Goal: Transaction & Acquisition: Download file/media

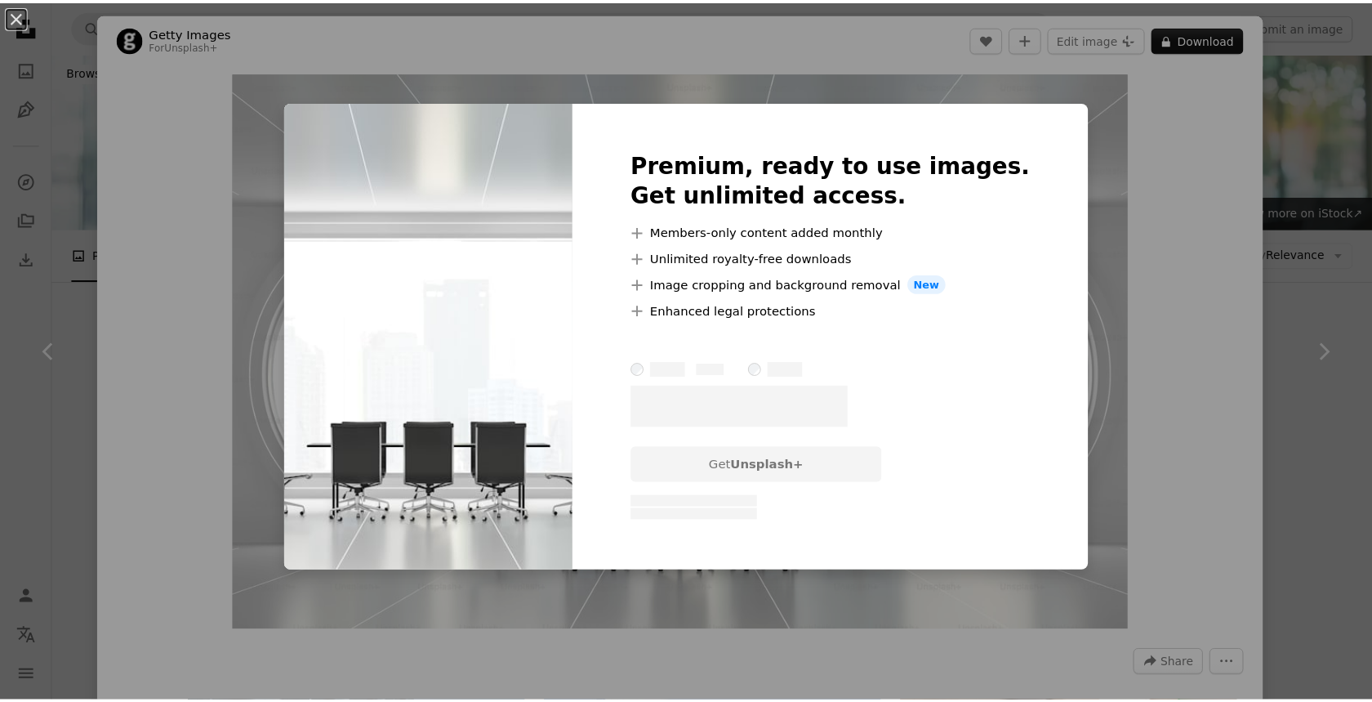
scroll to position [1047, 0]
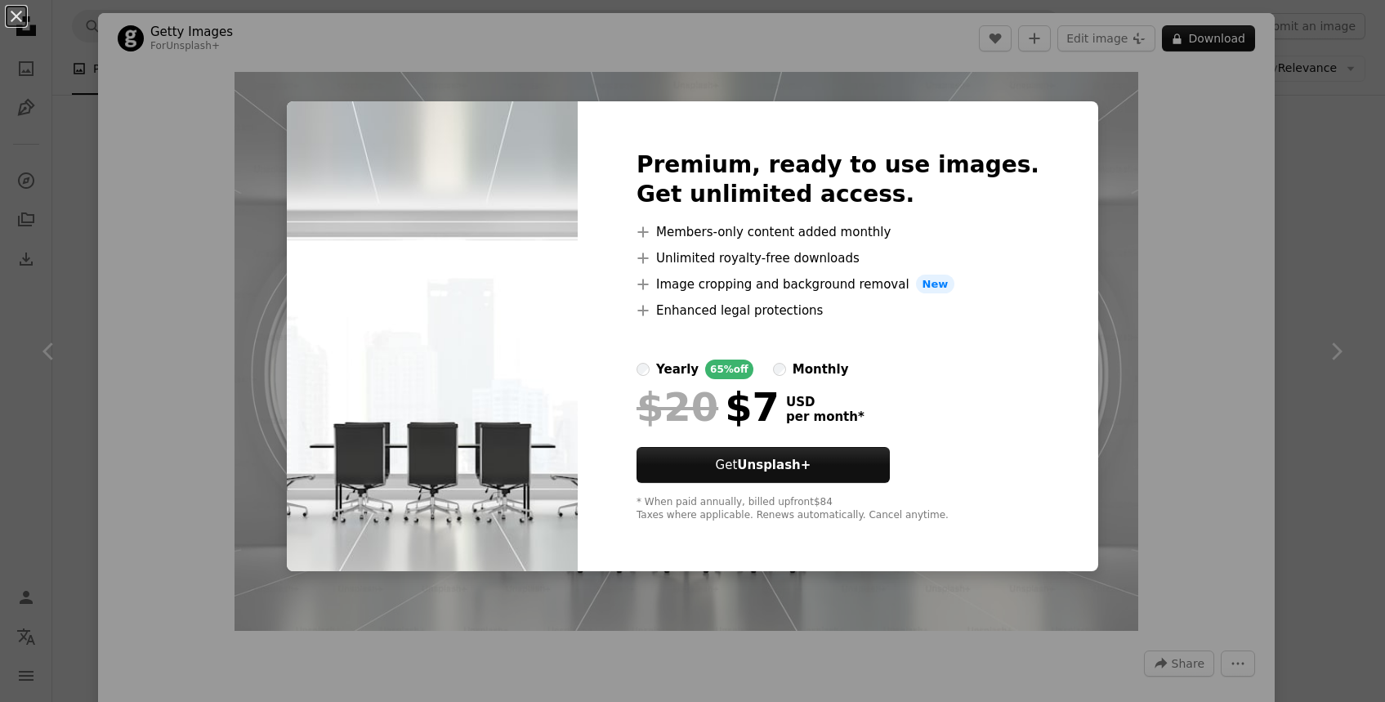
click at [1273, 152] on div "An X shape Premium, ready to use images. Get unlimited access. A plus sign Memb…" at bounding box center [692, 351] width 1385 height 702
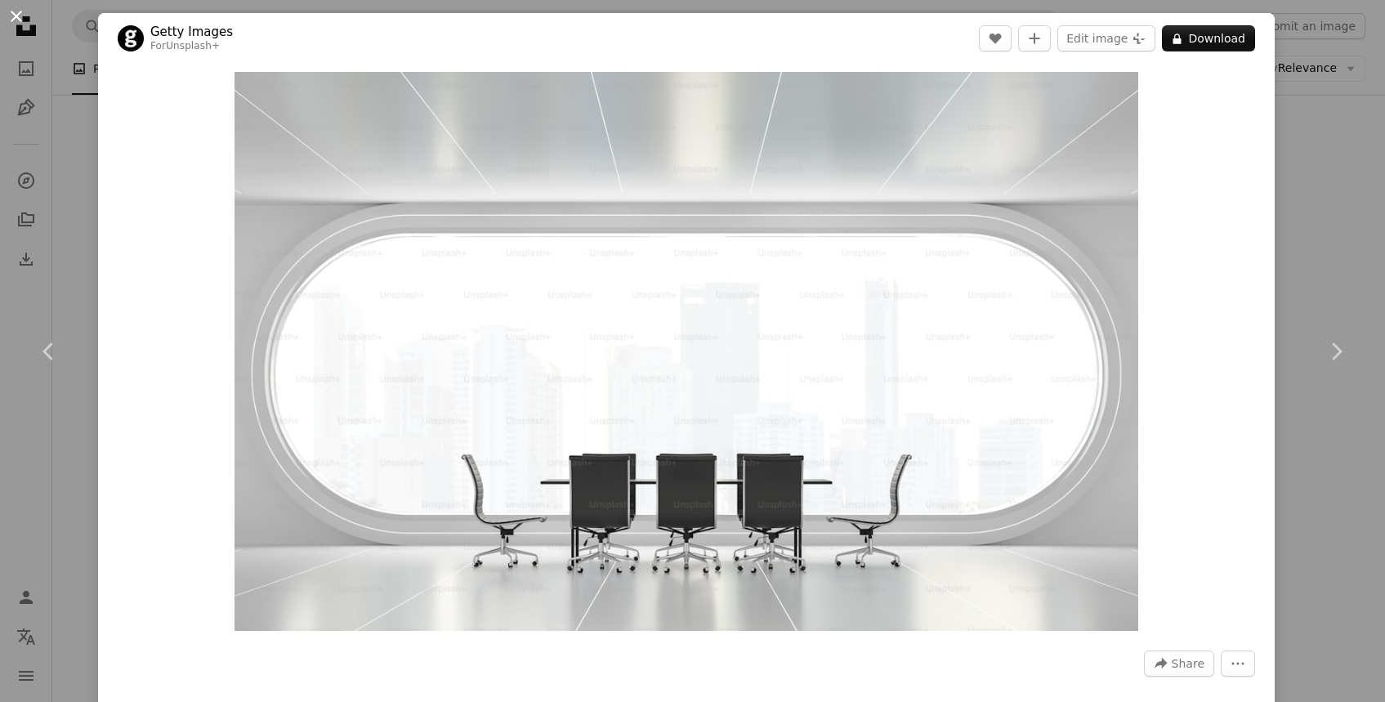
click at [15, 19] on button "An X shape" at bounding box center [17, 17] width 20 height 20
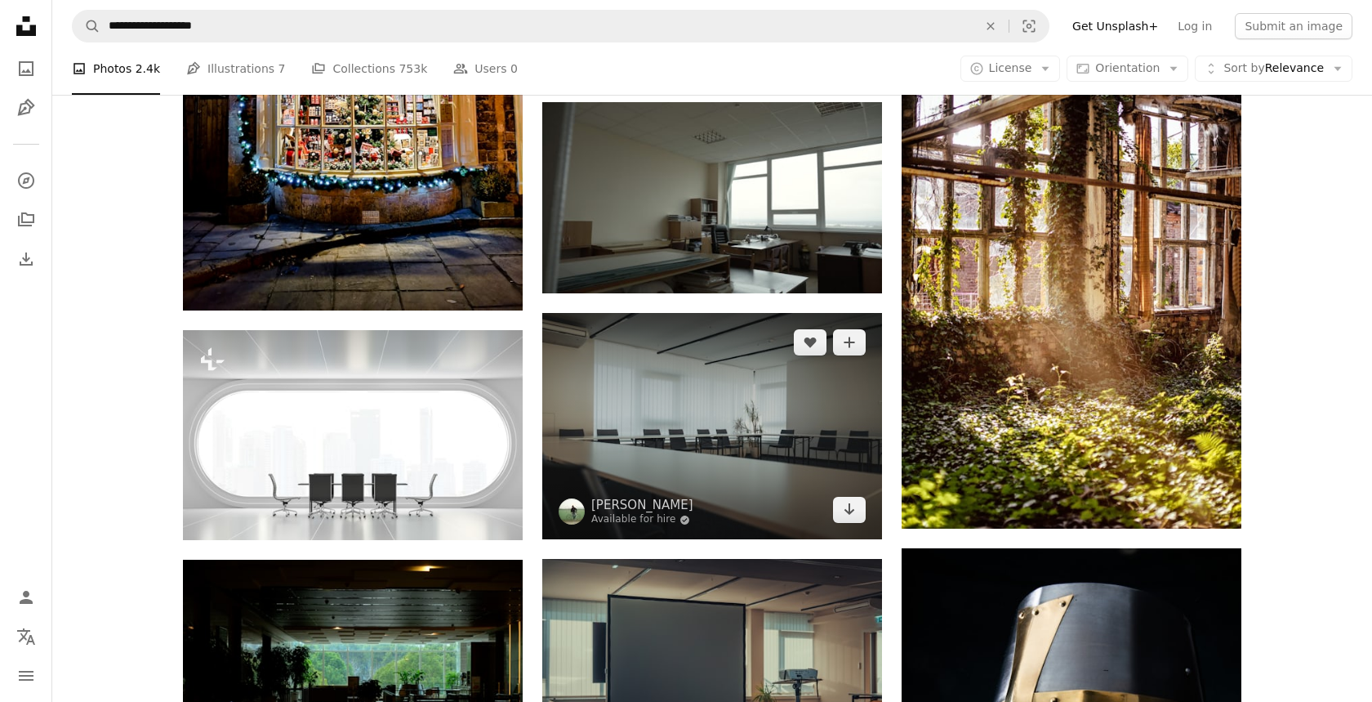
scroll to position [1336, 0]
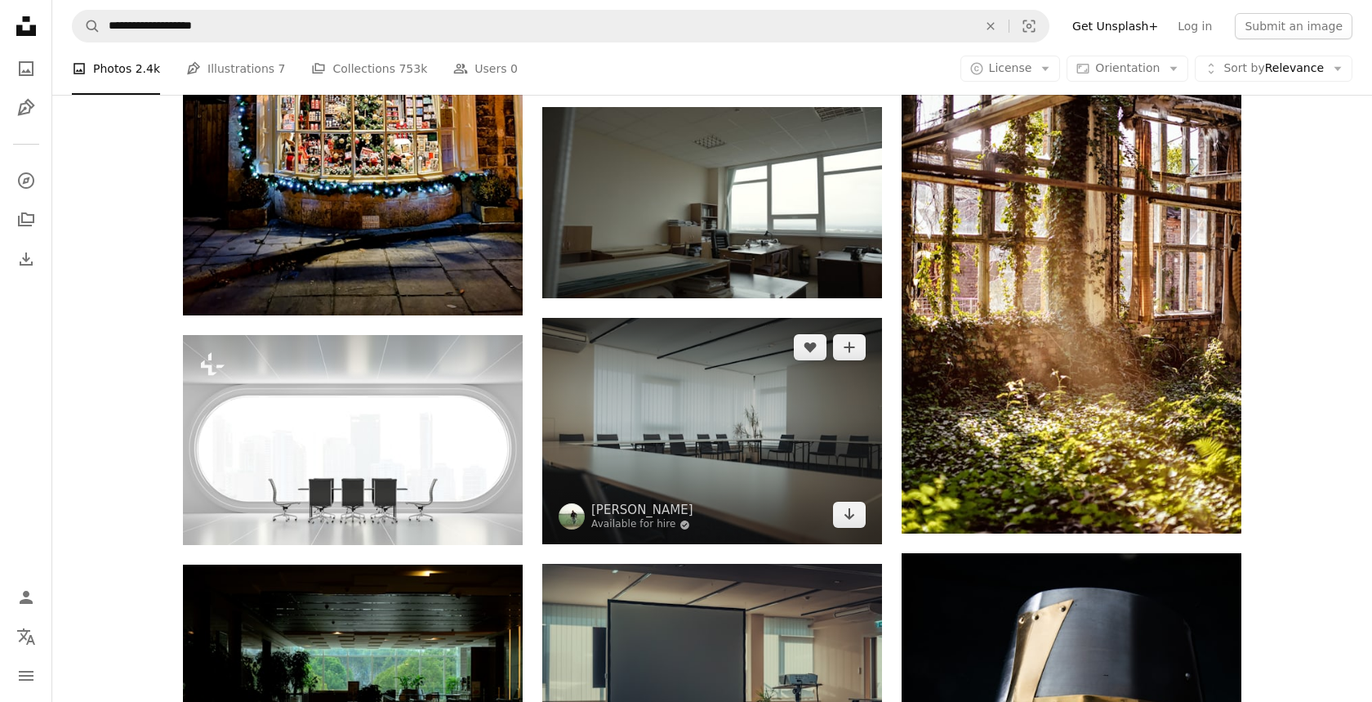
click at [698, 318] on img at bounding box center [712, 431] width 340 height 226
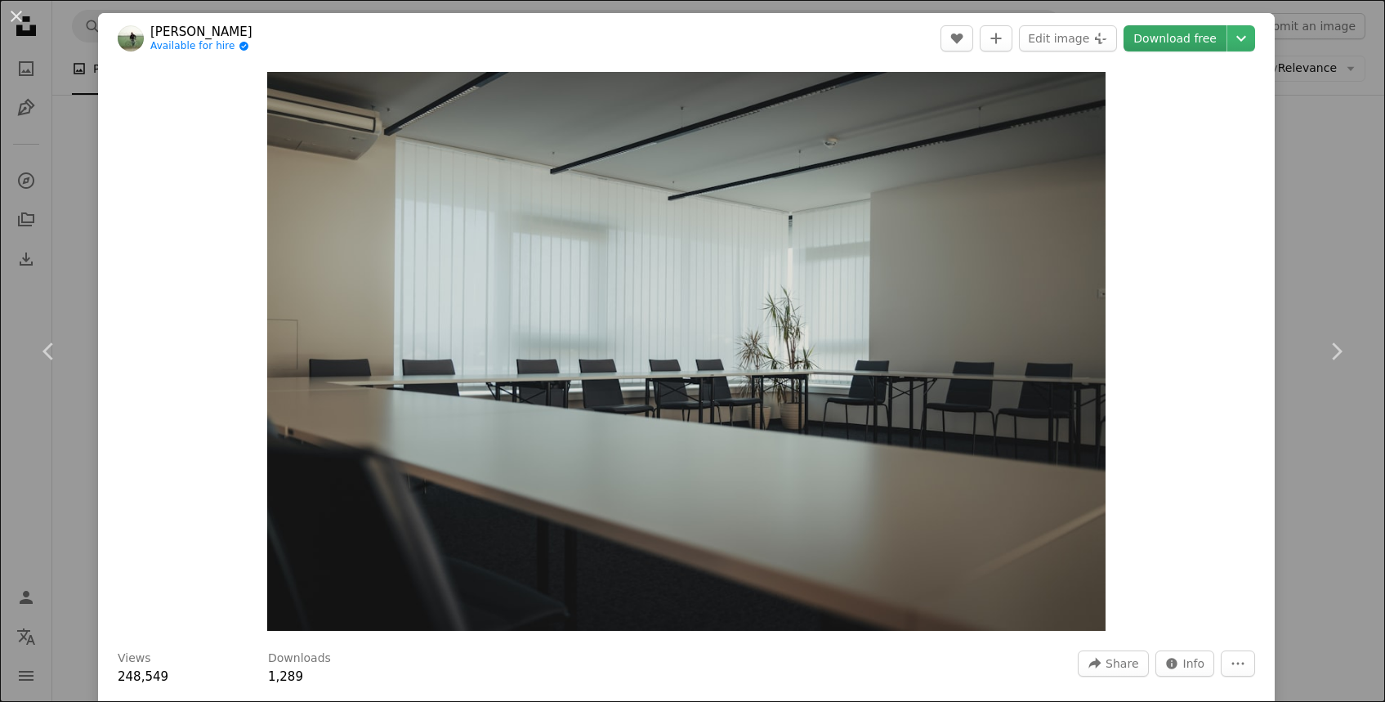
click at [1166, 35] on link "Download free" at bounding box center [1174, 38] width 103 height 26
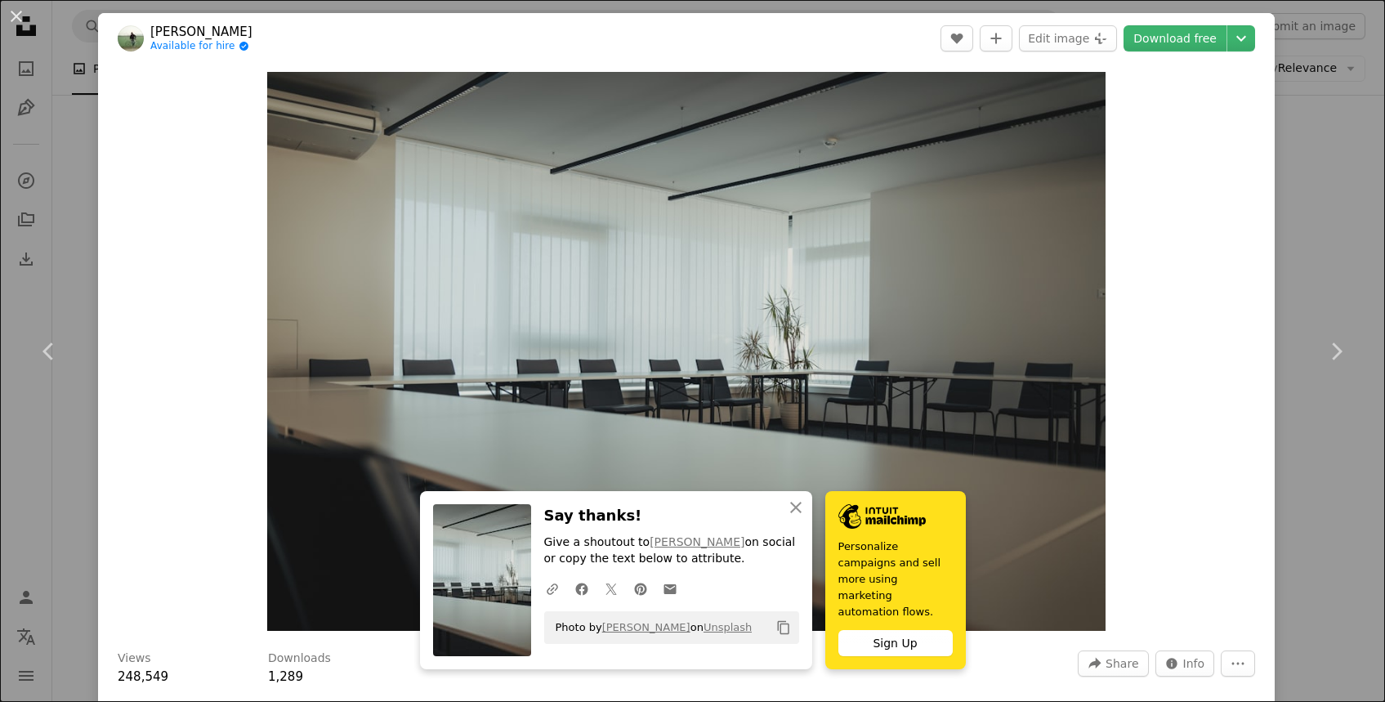
click at [1314, 479] on div "An X shape Chevron left Chevron right [PERSON_NAME] Available for hire A checkm…" at bounding box center [692, 351] width 1385 height 702
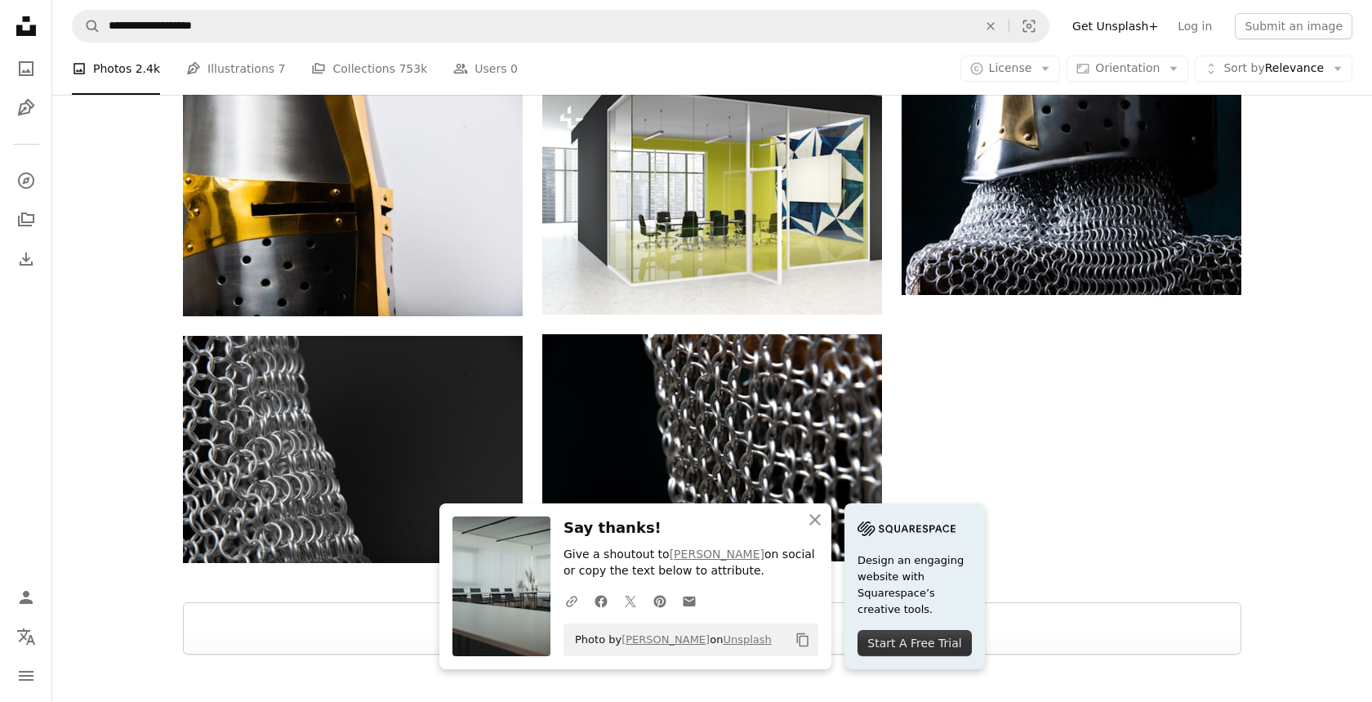
scroll to position [2108, 0]
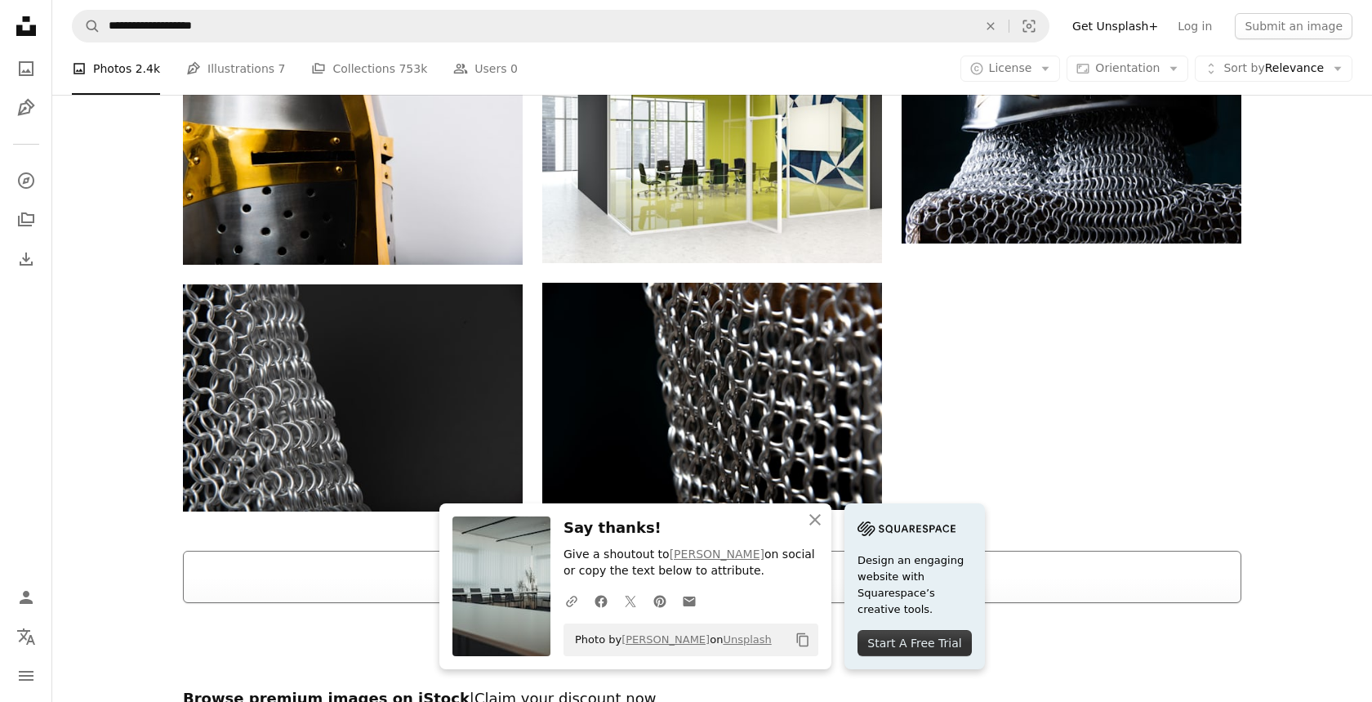
click at [685, 551] on button "Load more" at bounding box center [712, 577] width 1059 height 52
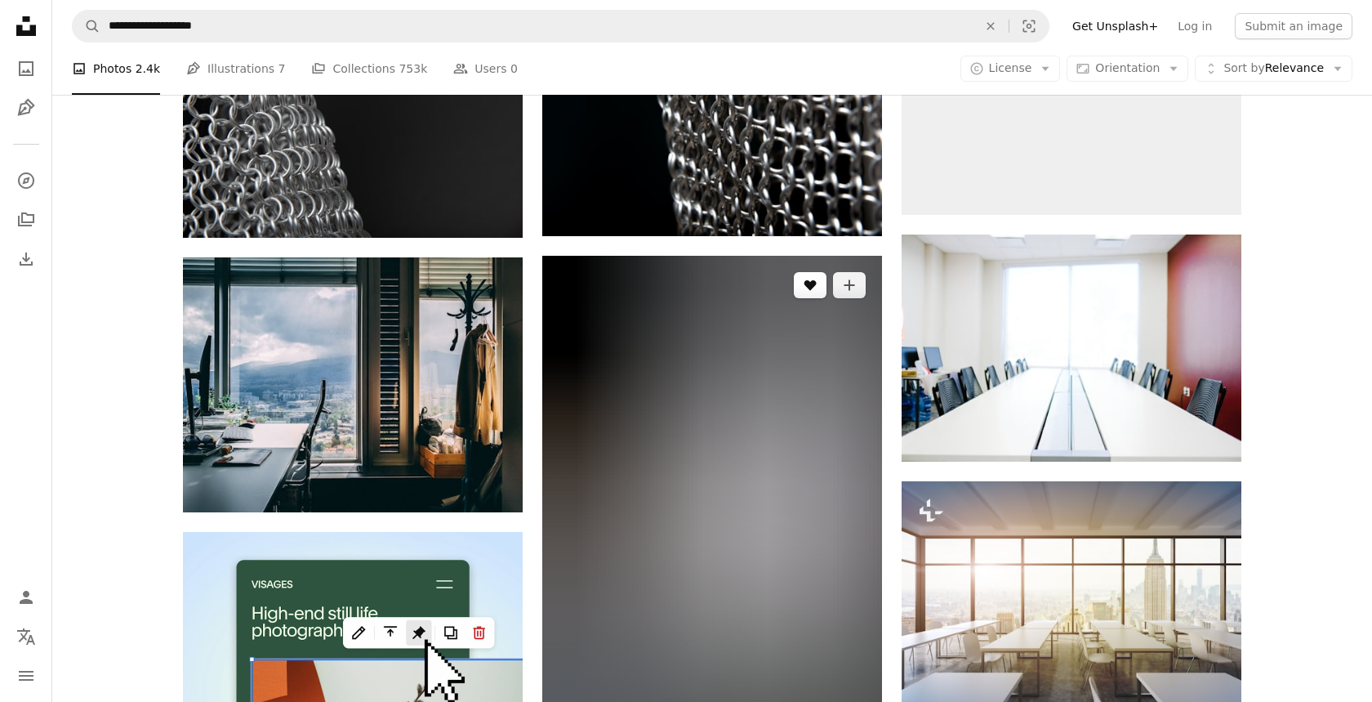
scroll to position [2378, 0]
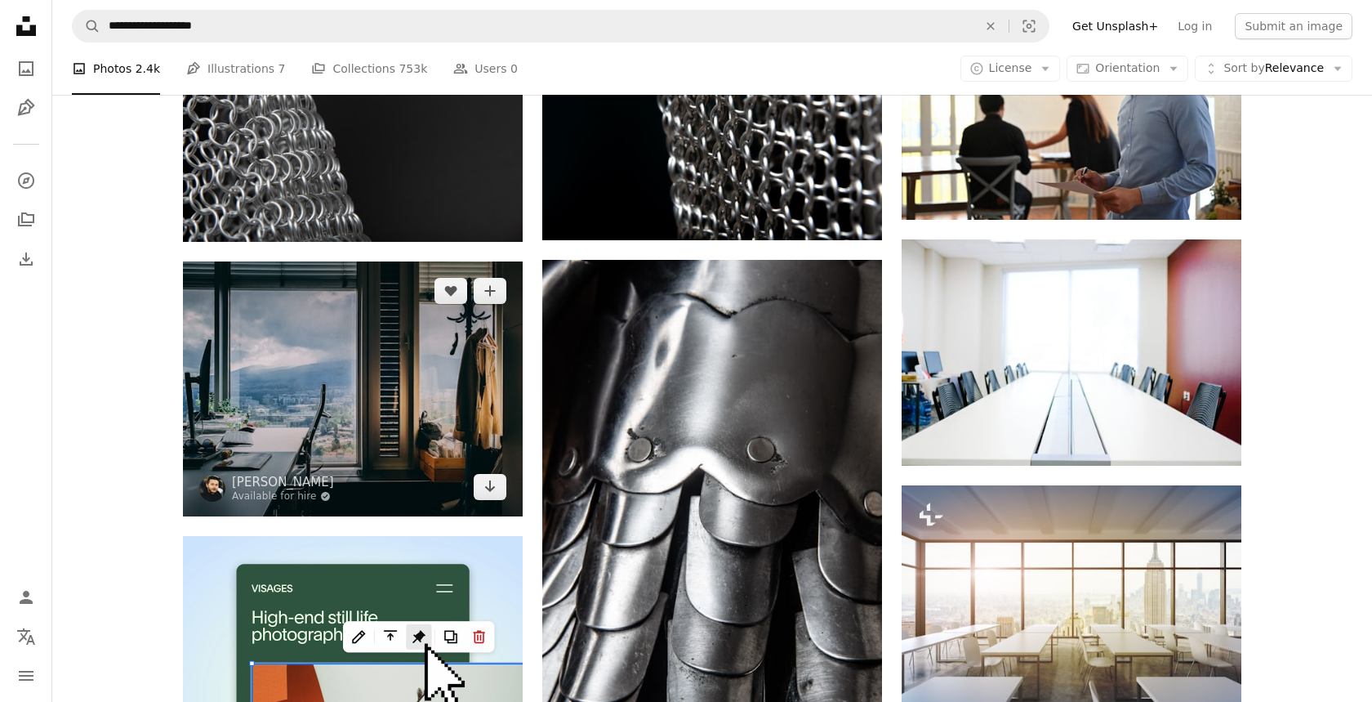
click at [341, 261] on img at bounding box center [353, 388] width 340 height 255
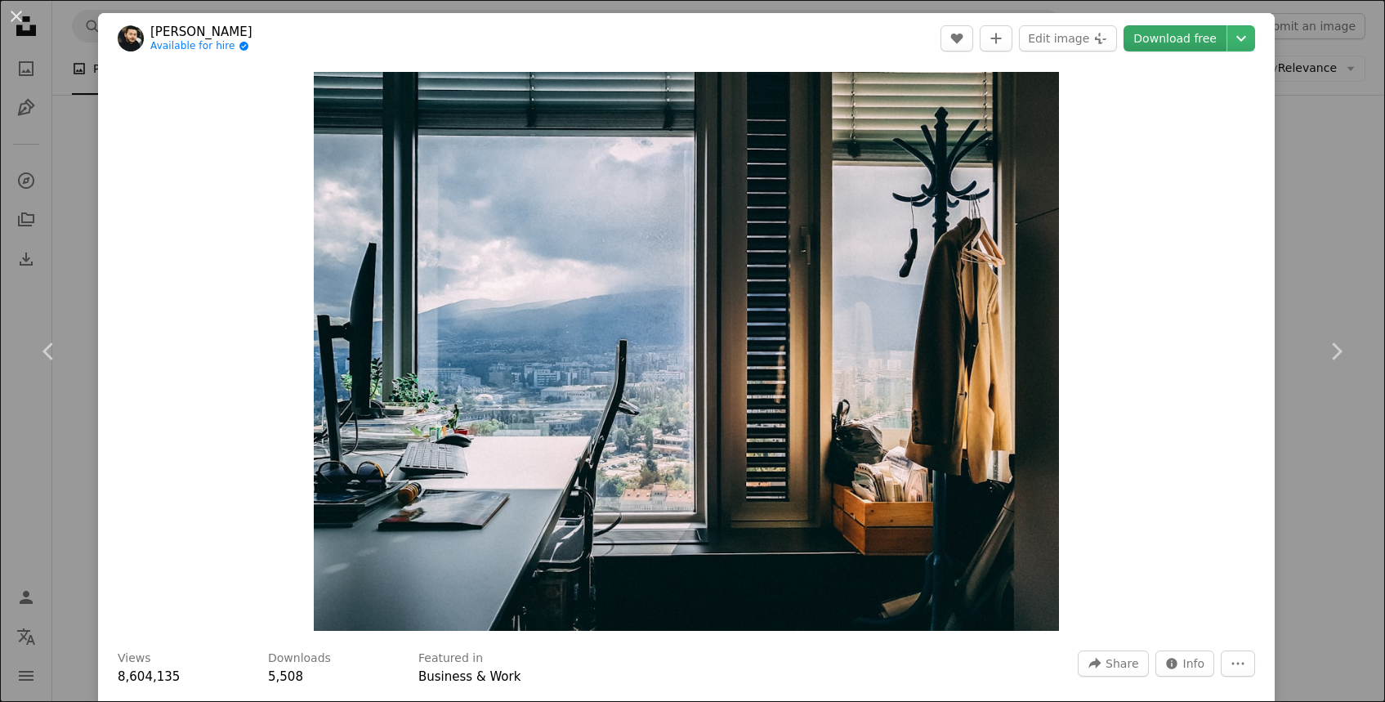
click at [1146, 41] on link "Download free" at bounding box center [1174, 38] width 103 height 26
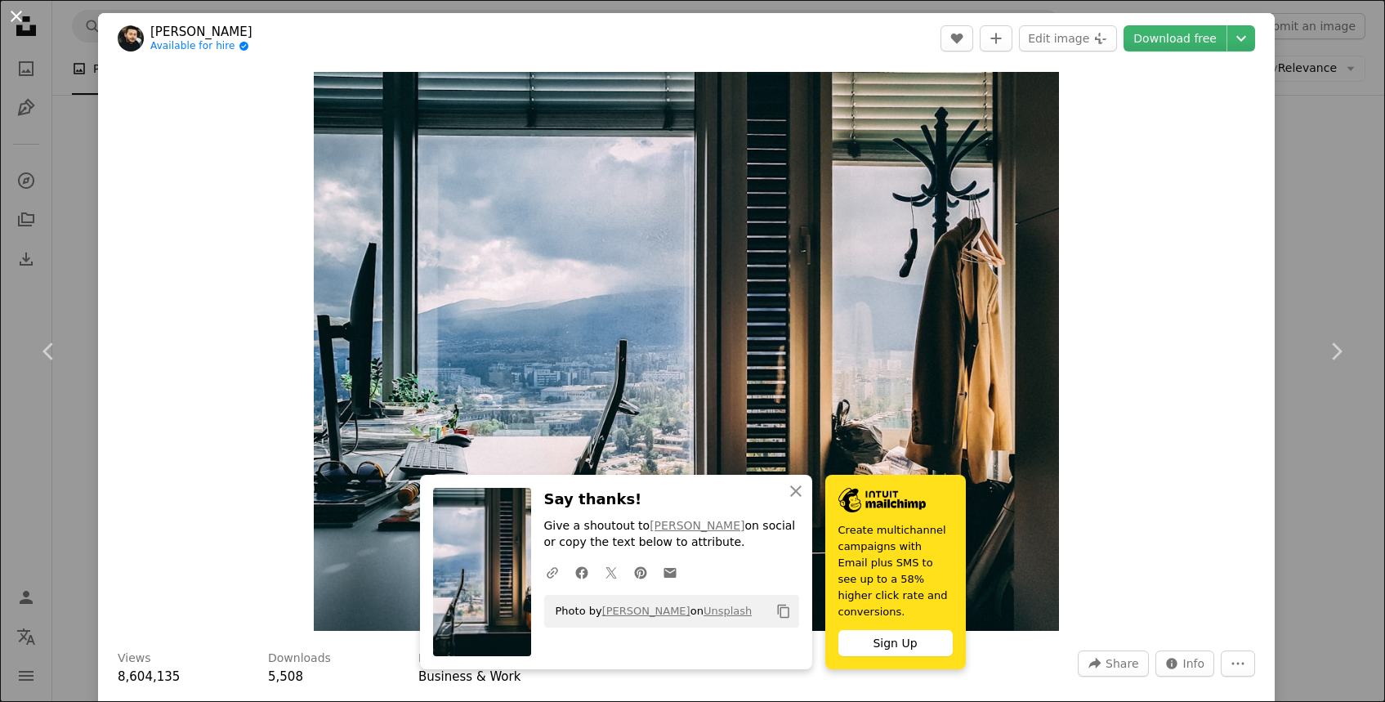
click at [20, 20] on button "An X shape" at bounding box center [17, 17] width 20 height 20
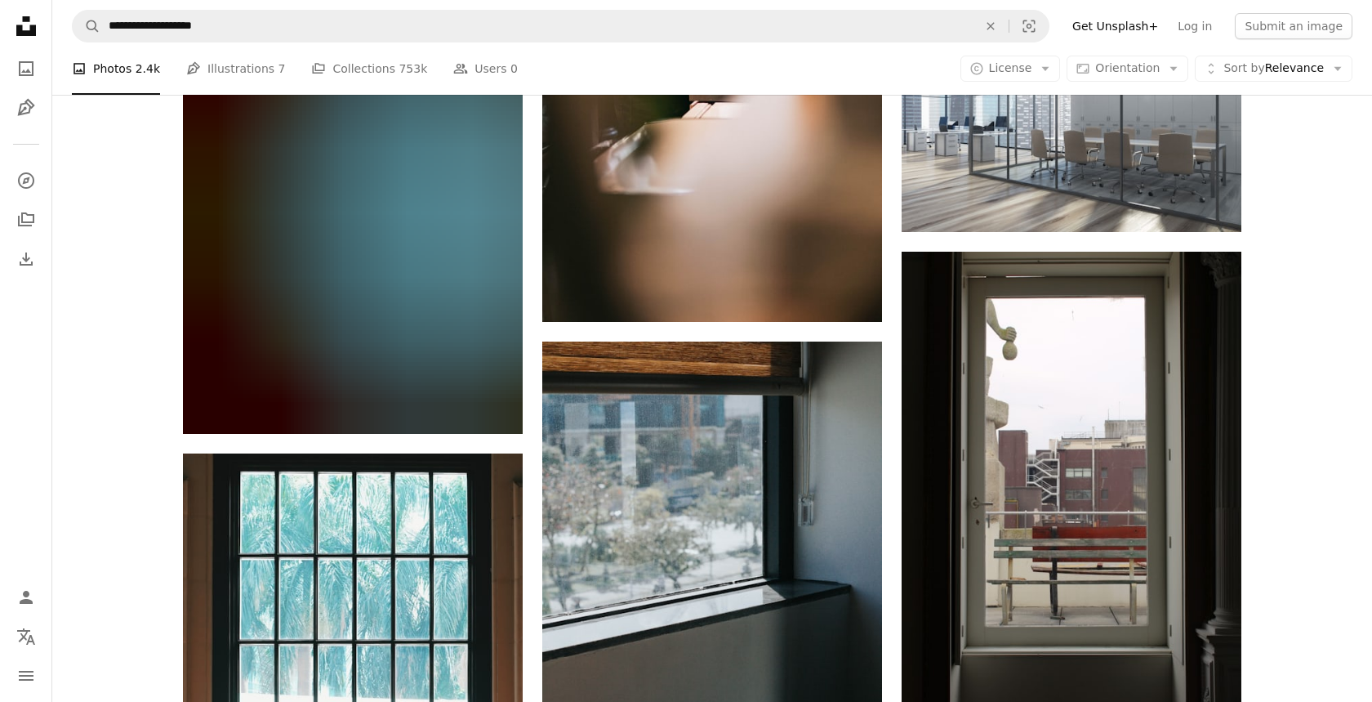
scroll to position [3452, 0]
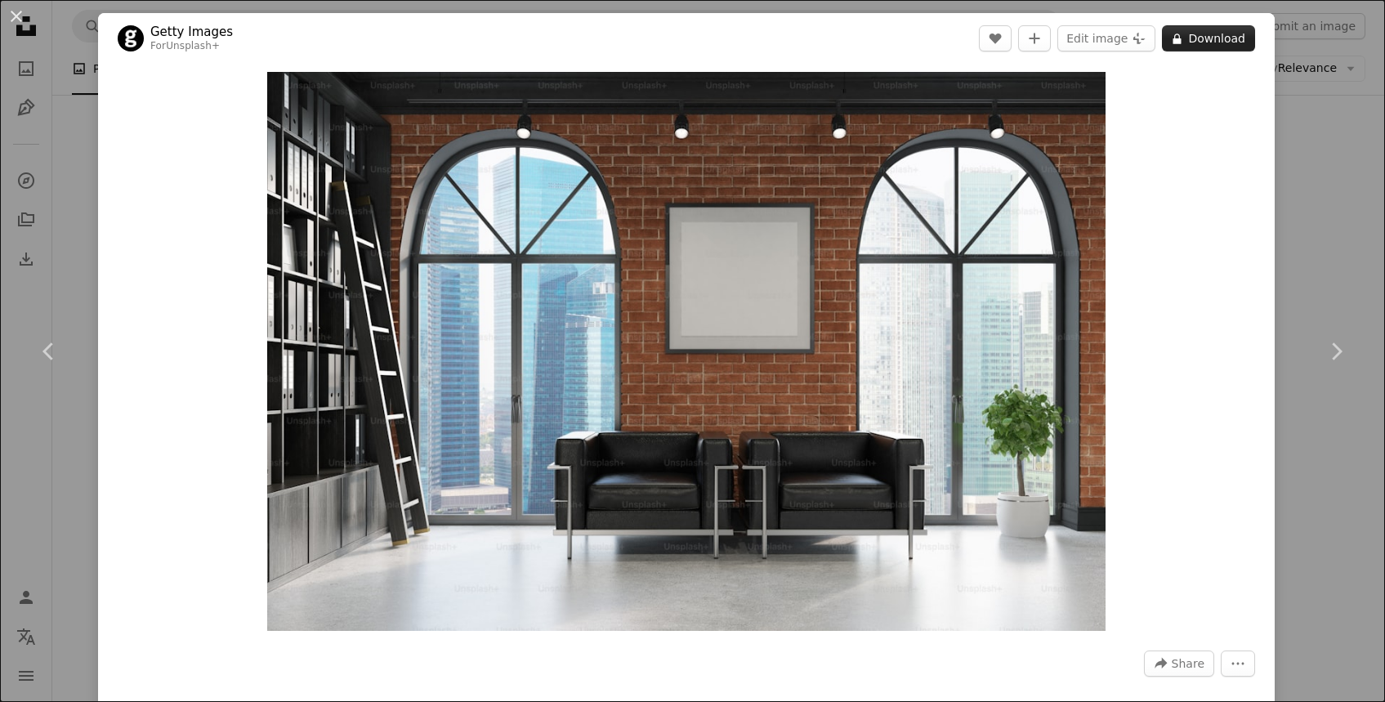
click at [1187, 47] on button "A lock Download" at bounding box center [1208, 38] width 93 height 26
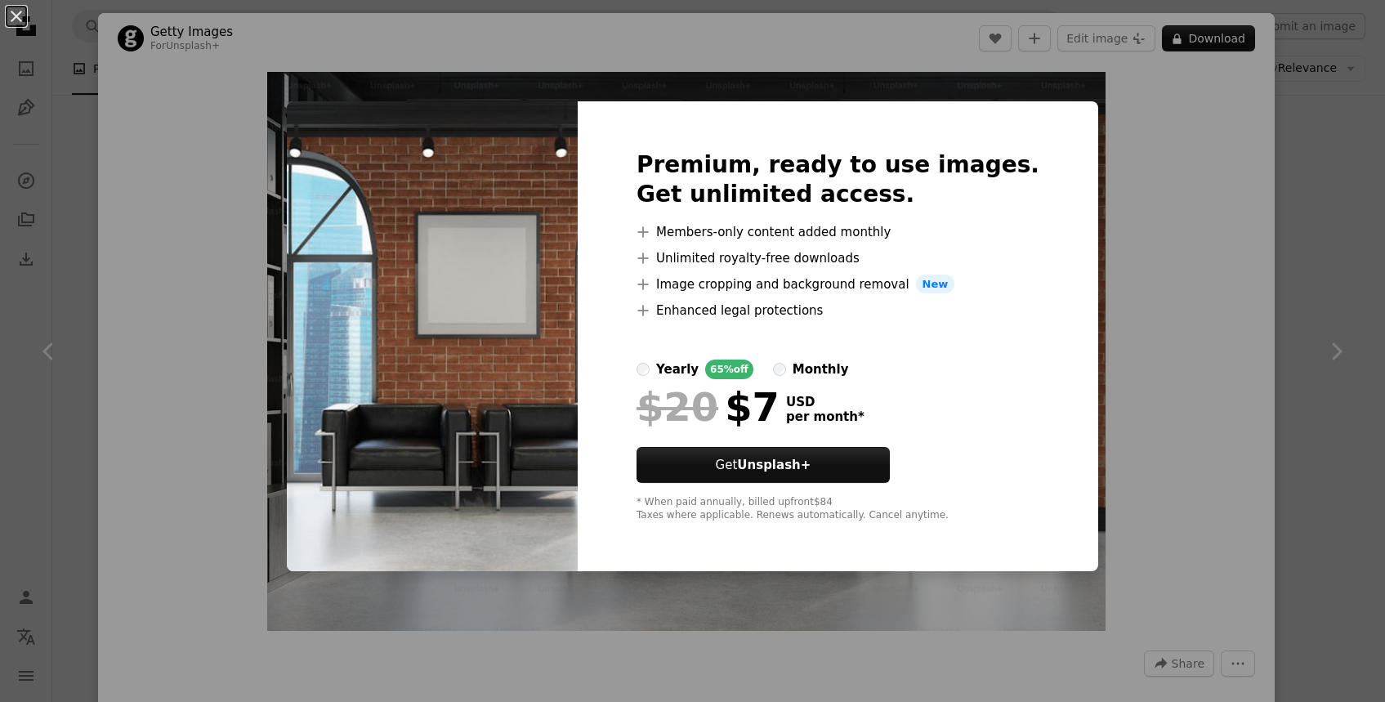
click at [1307, 247] on div "An X shape Premium, ready to use images. Get unlimited access. A plus sign Memb…" at bounding box center [692, 351] width 1385 height 702
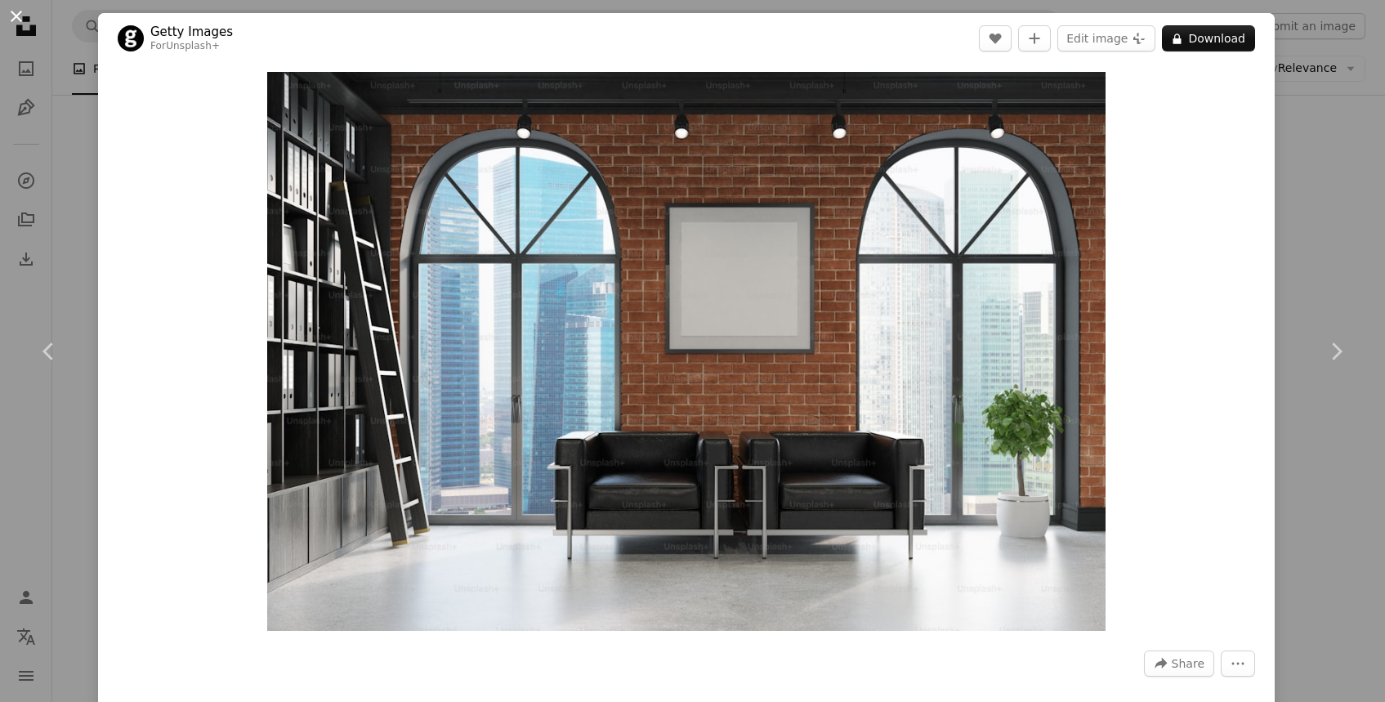
click at [20, 21] on button "An X shape" at bounding box center [17, 17] width 20 height 20
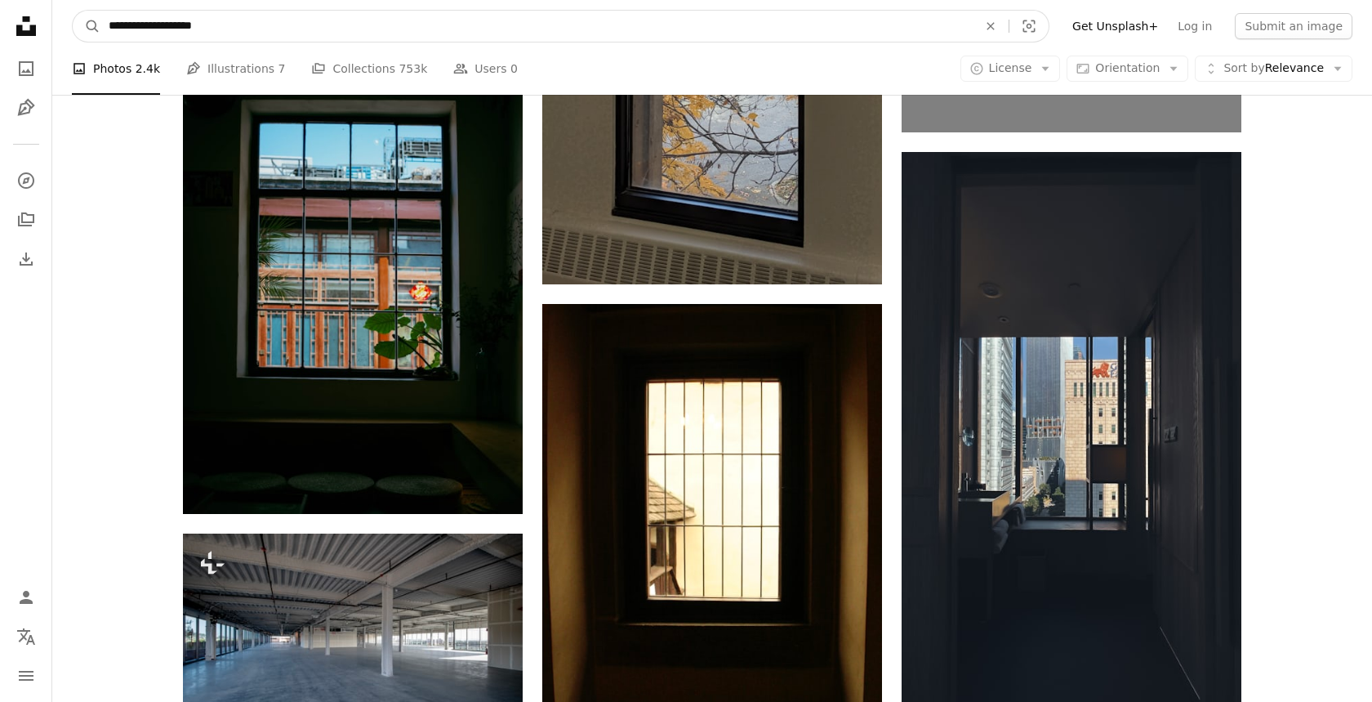
scroll to position [5140, 0]
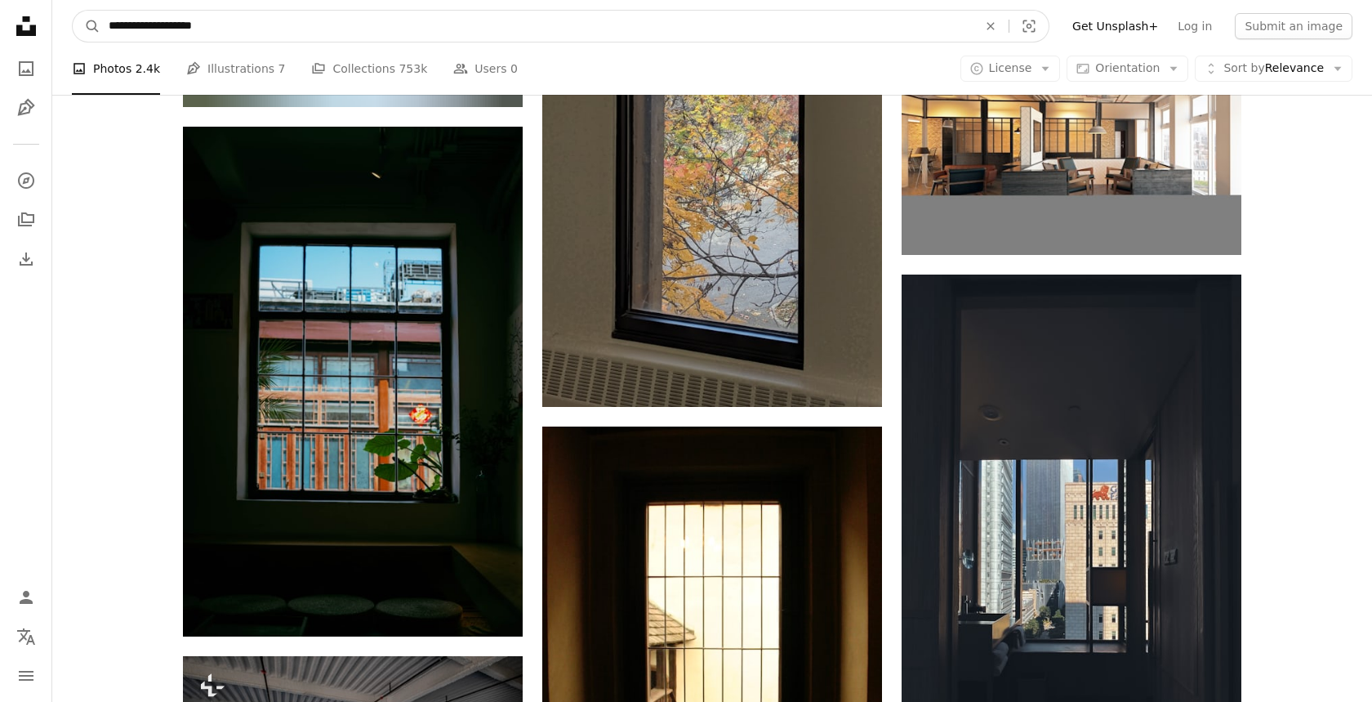
drag, startPoint x: 275, startPoint y: 25, endPoint x: 47, endPoint y: -10, distance: 230.6
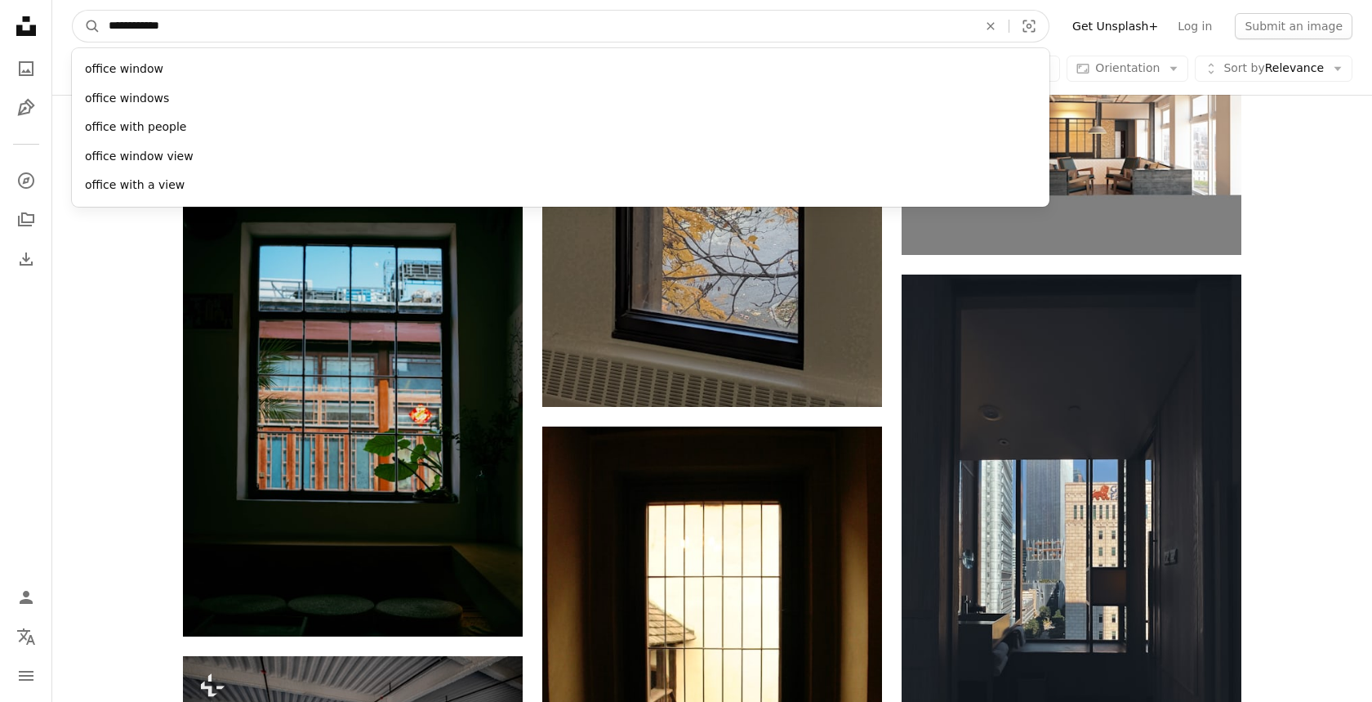
type input "**********"
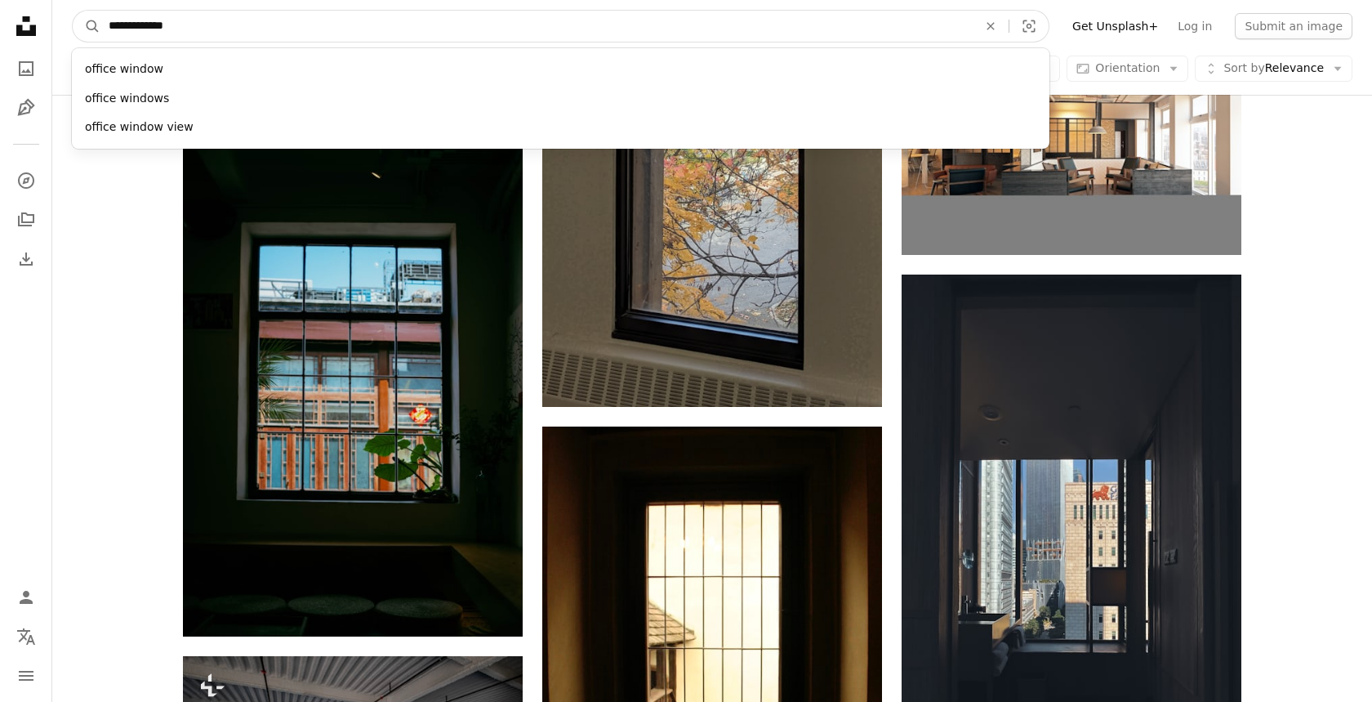
click button "A magnifying glass" at bounding box center [87, 26] width 28 height 31
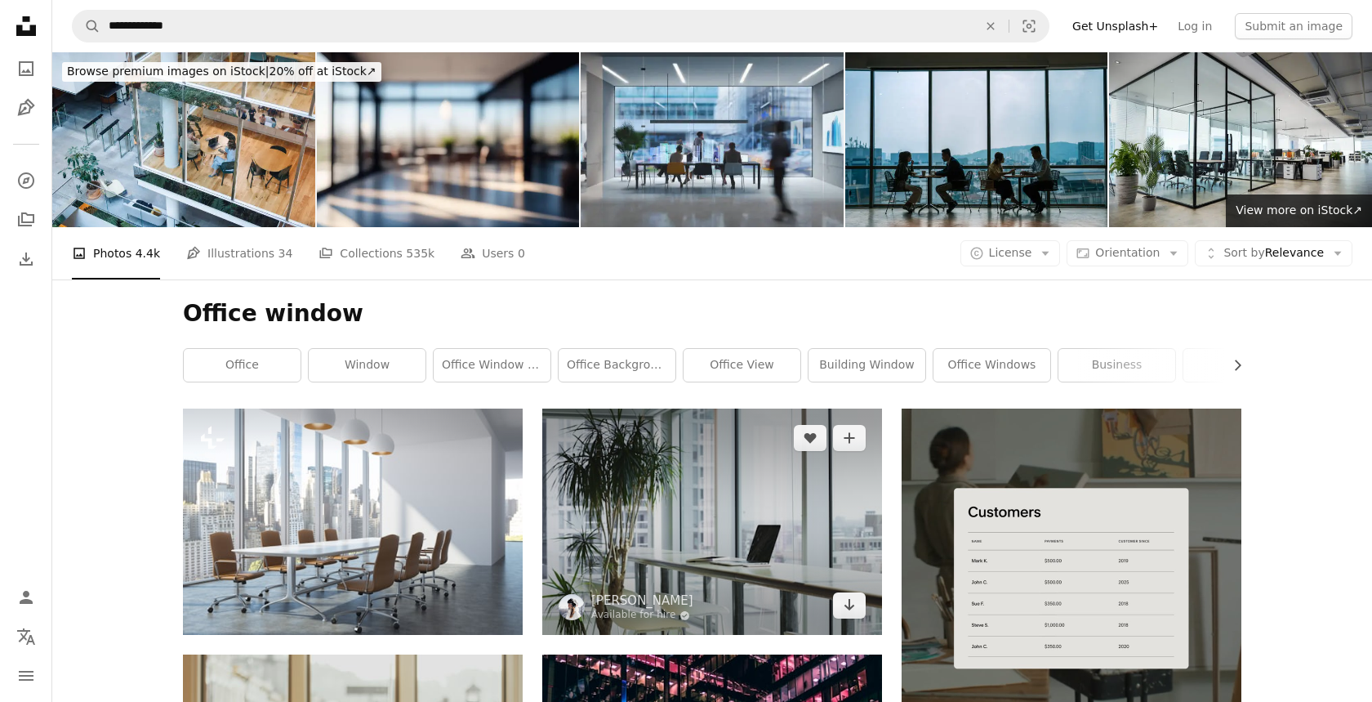
click at [702, 408] on img at bounding box center [712, 521] width 340 height 226
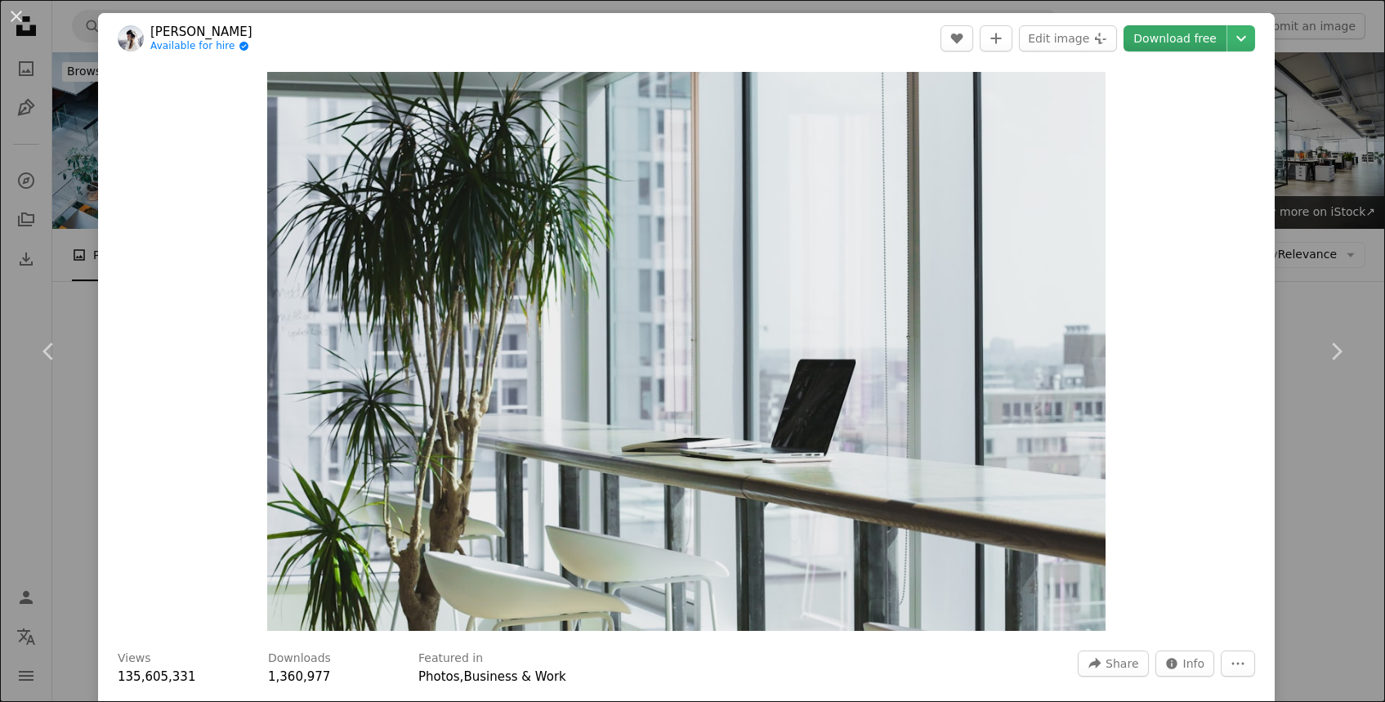
click at [1162, 38] on link "Download free" at bounding box center [1174, 38] width 103 height 26
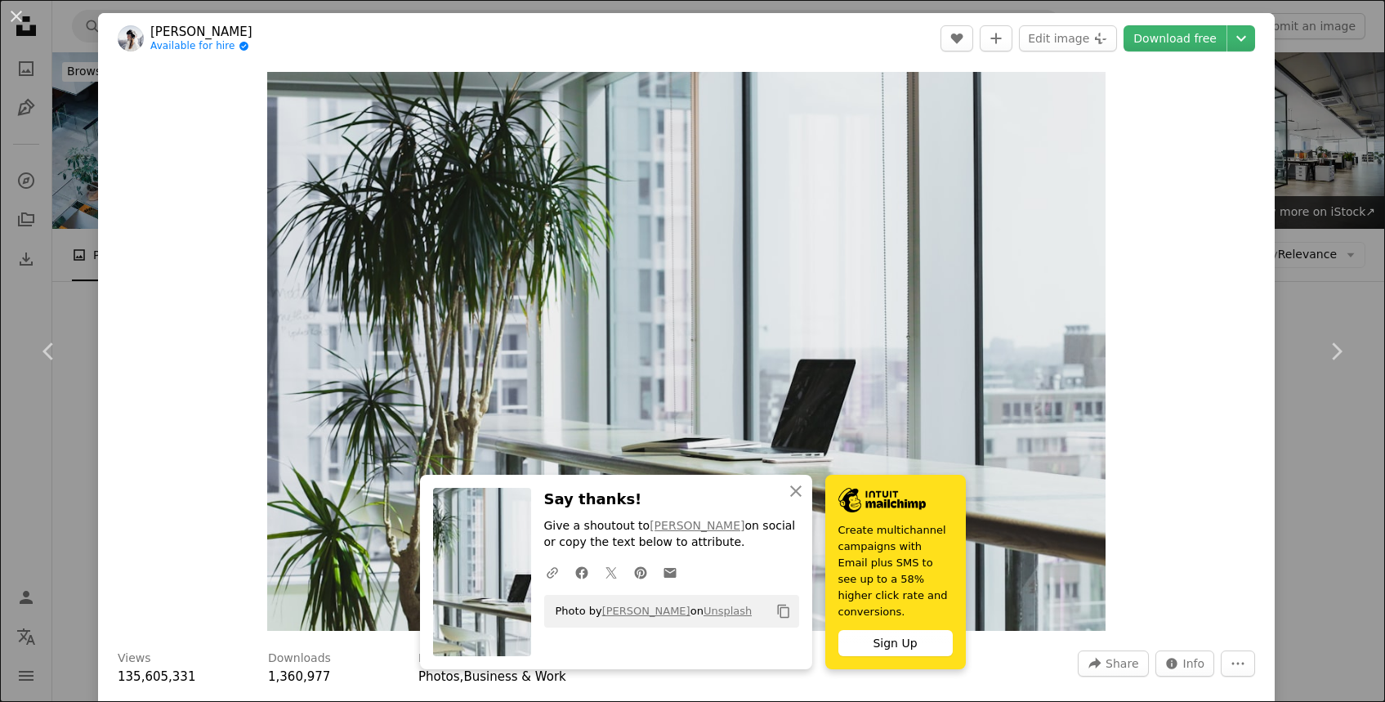
click at [1318, 462] on div "An X shape Chevron left Chevron right [PERSON_NAME] Available for hire A checkm…" at bounding box center [692, 351] width 1385 height 702
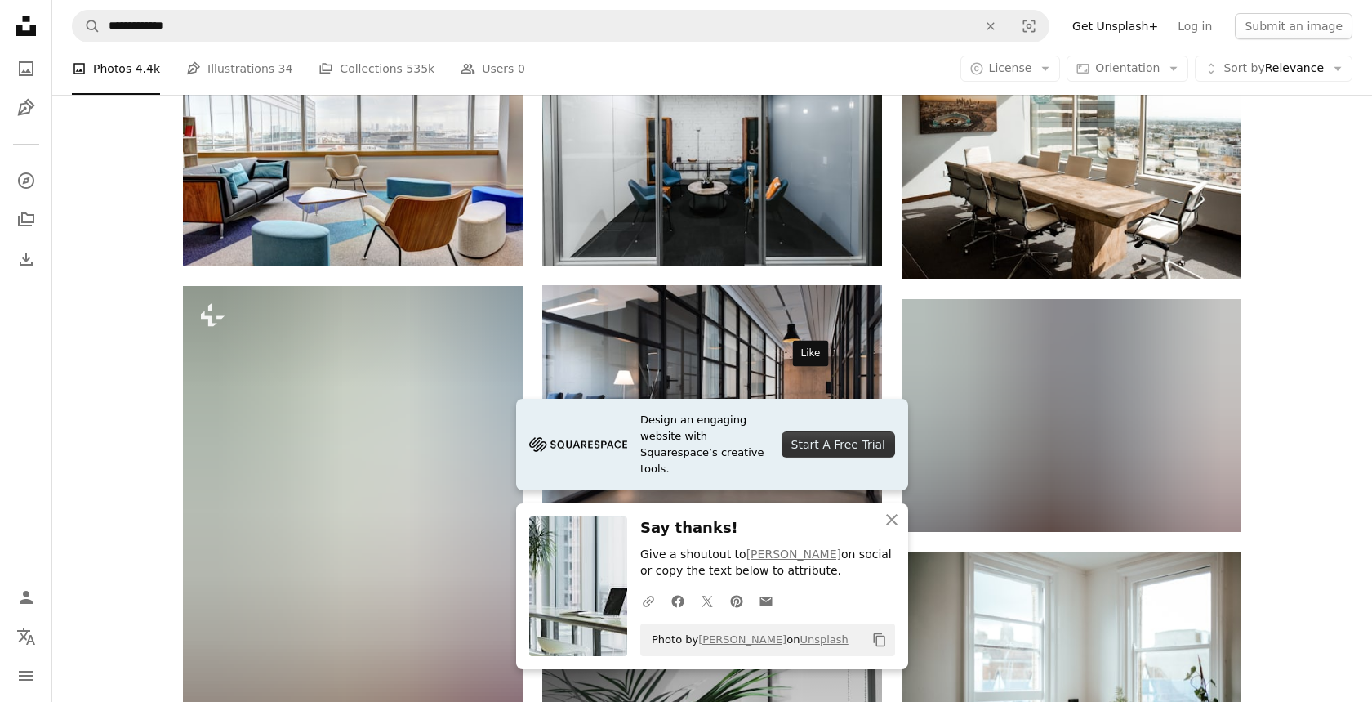
scroll to position [866, 0]
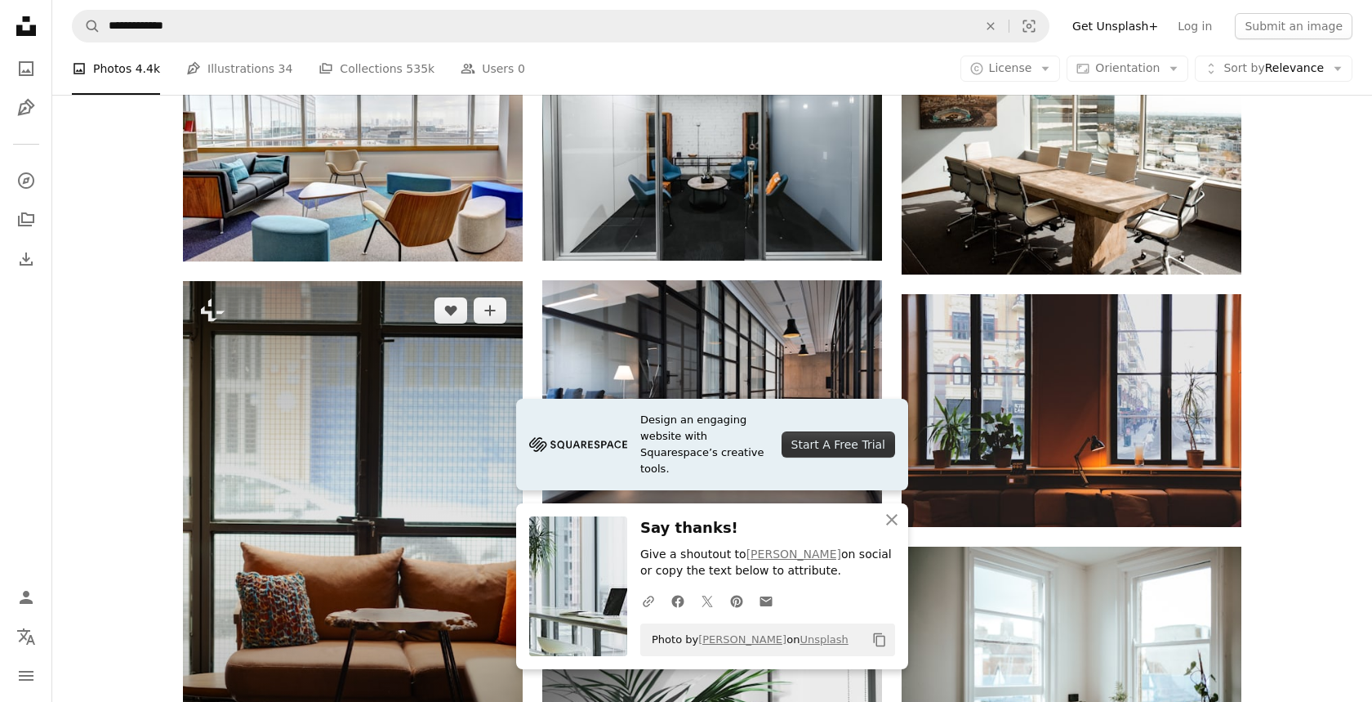
click at [375, 349] on img at bounding box center [353, 536] width 340 height 510
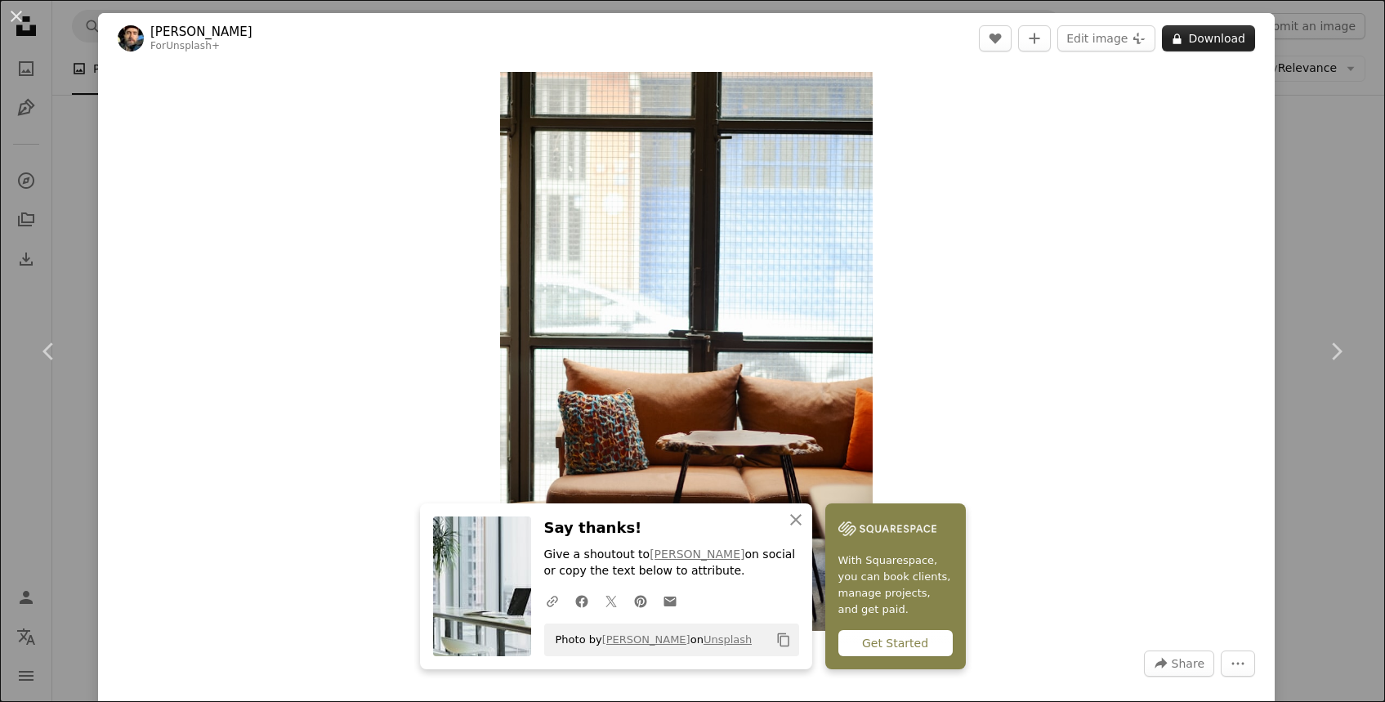
click at [1183, 42] on button "A lock Download" at bounding box center [1208, 38] width 93 height 26
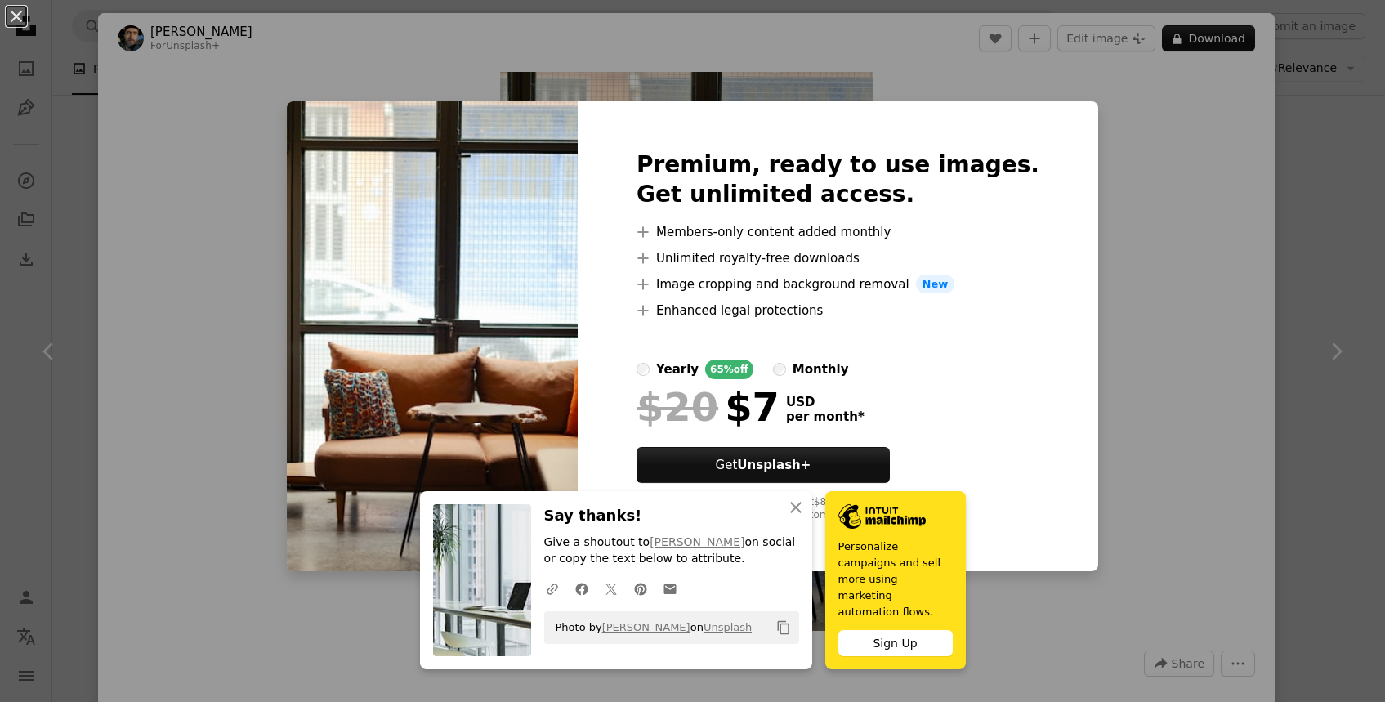
click at [75, 189] on div "An X shape Premium, ready to use images. Get unlimited access. A plus sign Memb…" at bounding box center [692, 351] width 1385 height 702
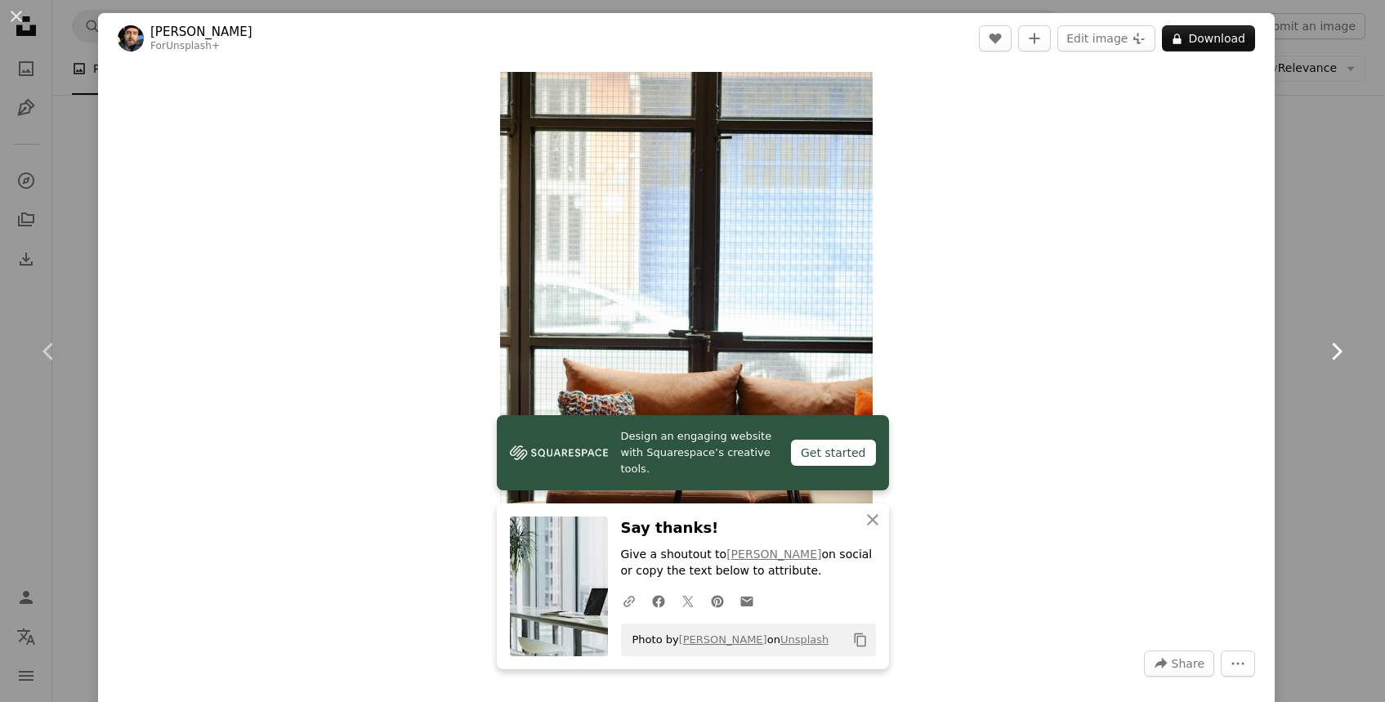
click at [1335, 332] on link "Chevron right" at bounding box center [1336, 351] width 98 height 157
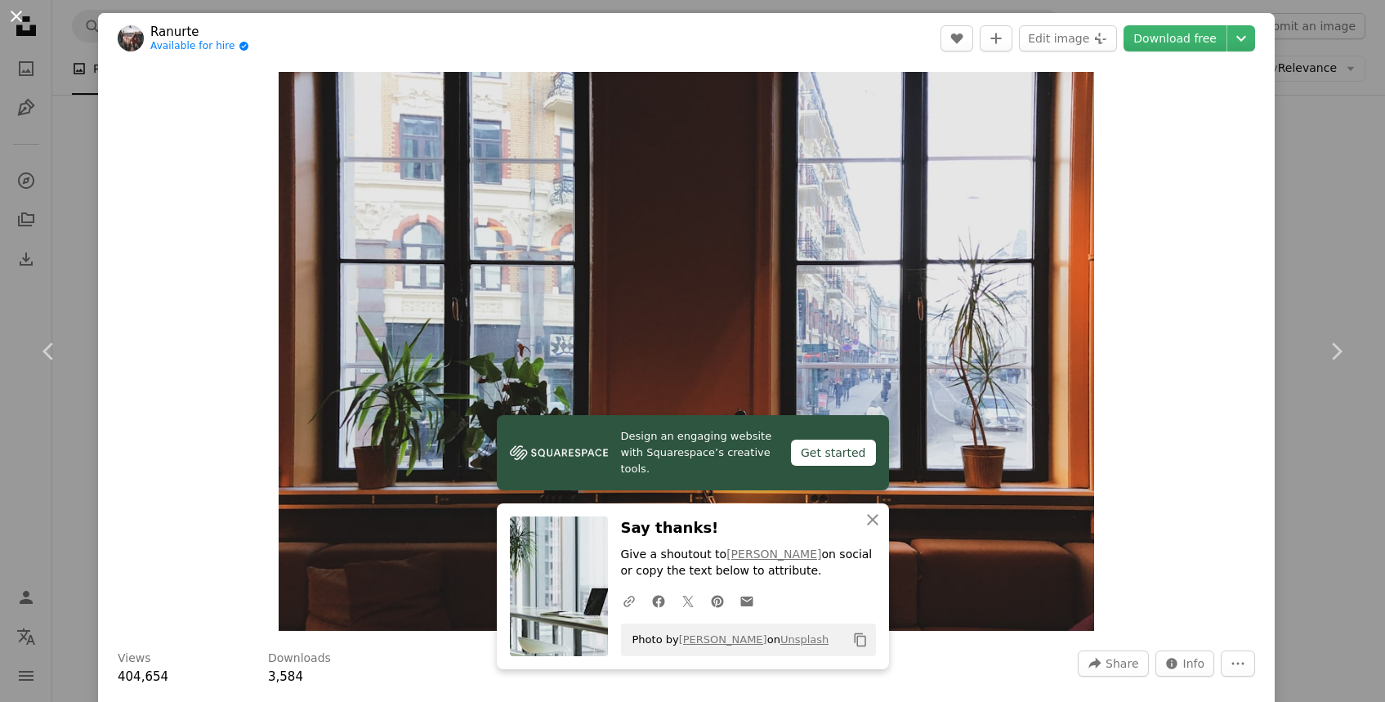
click at [18, 17] on button "An X shape" at bounding box center [17, 17] width 20 height 20
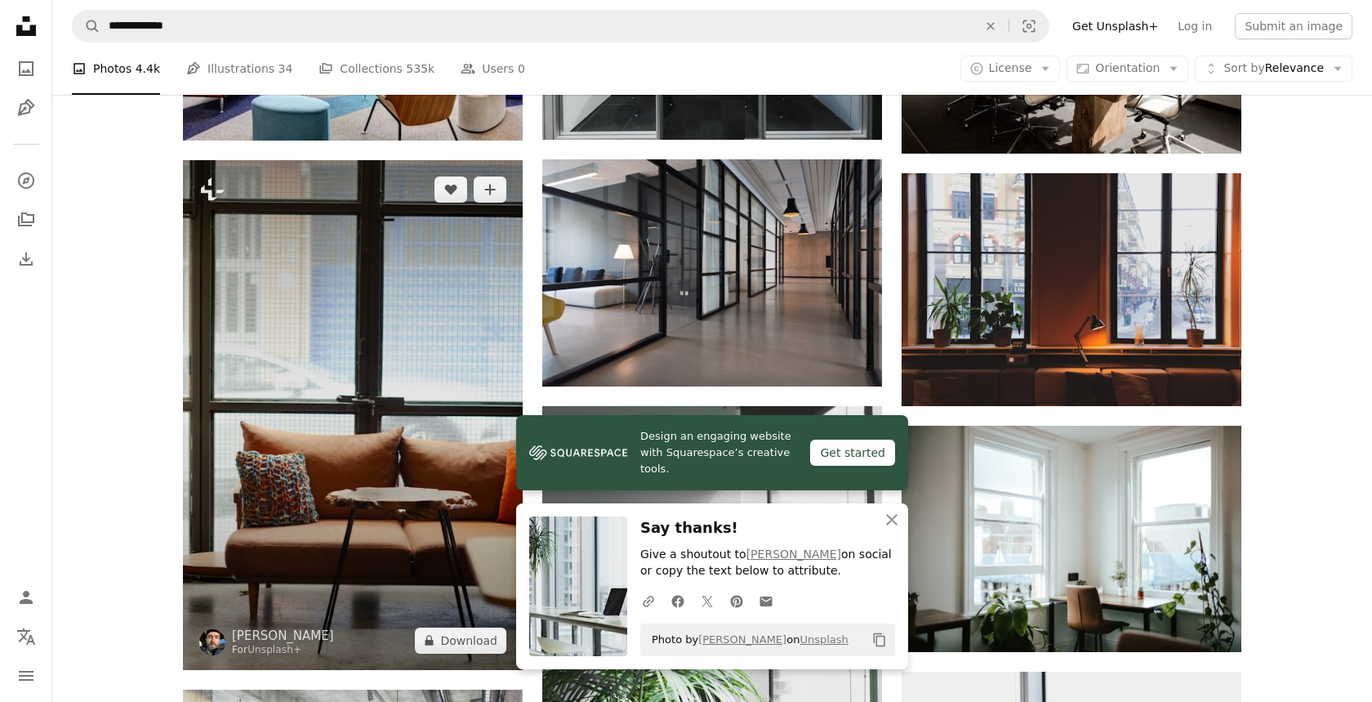
scroll to position [1010, 0]
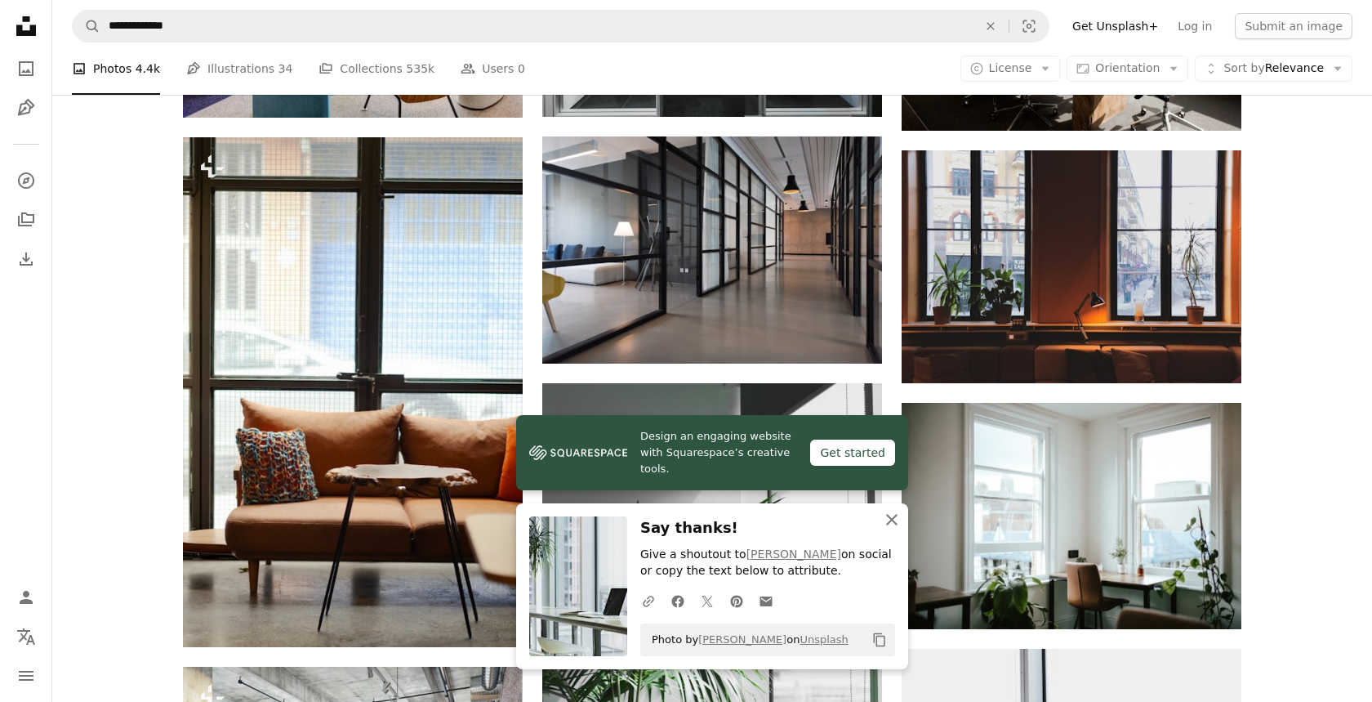
click at [893, 518] on icon "button" at bounding box center [891, 519] width 11 height 11
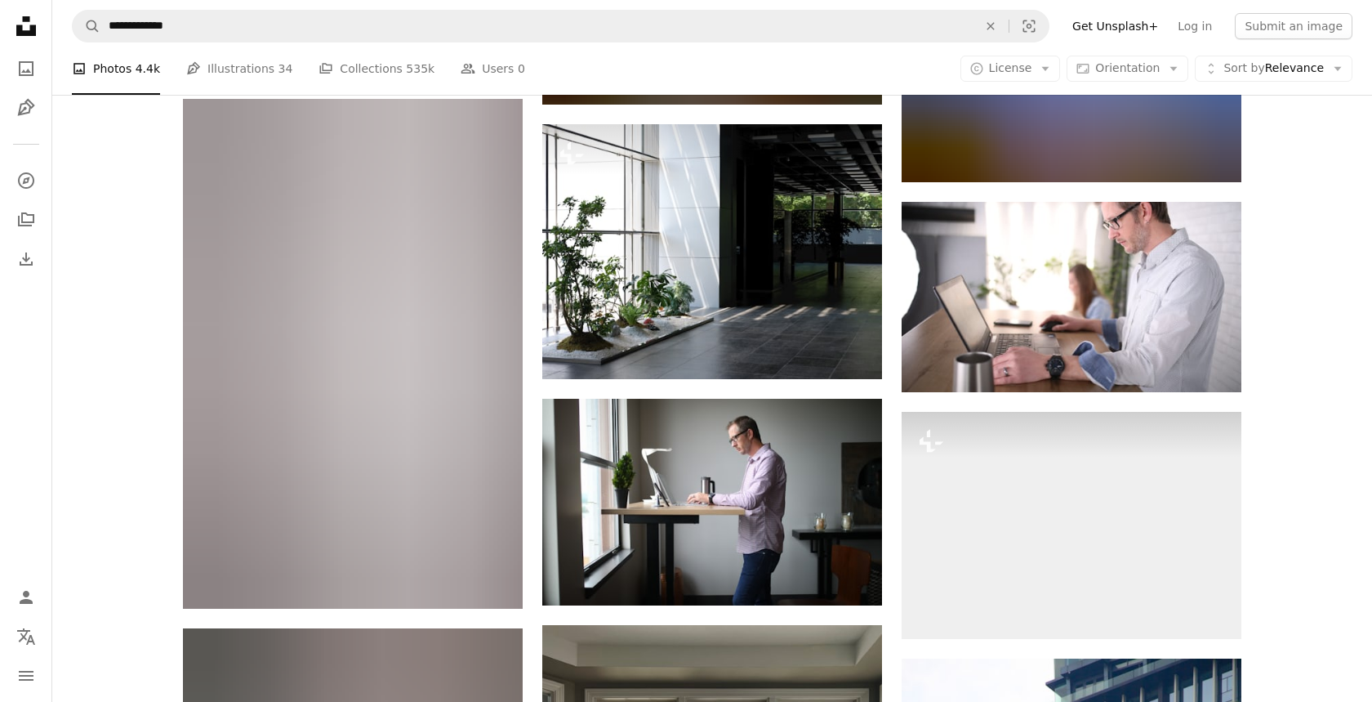
scroll to position [6537, 0]
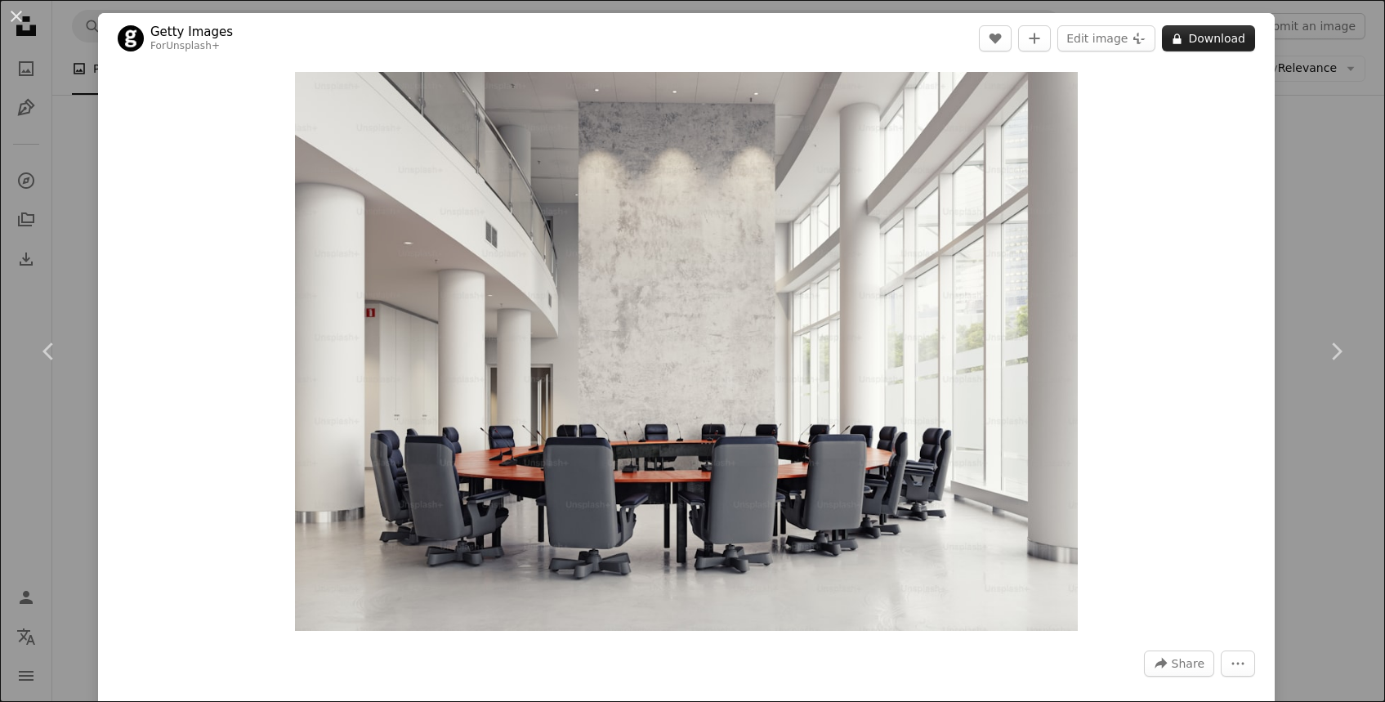
click at [1173, 42] on icon "A lock" at bounding box center [1177, 39] width 12 height 12
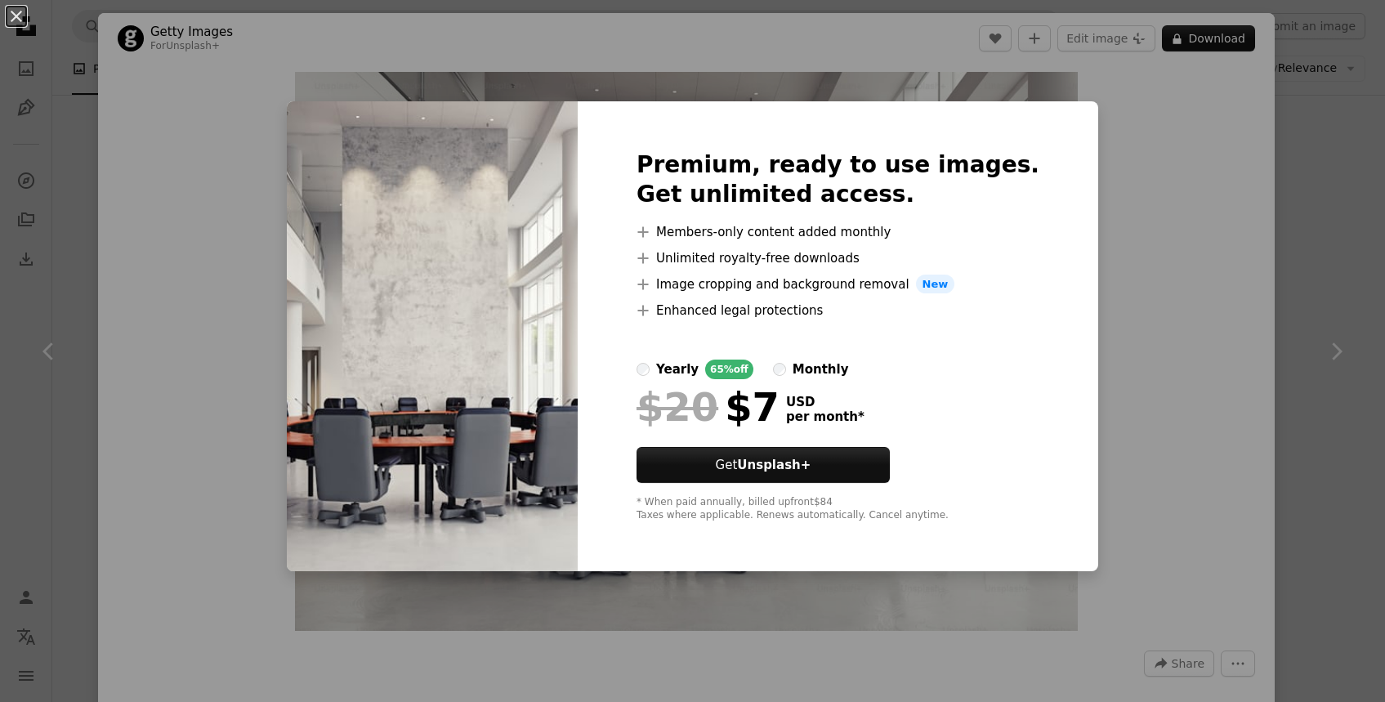
click at [1288, 194] on div "An X shape Premium, ready to use images. Get unlimited access. A plus sign Memb…" at bounding box center [692, 351] width 1385 height 702
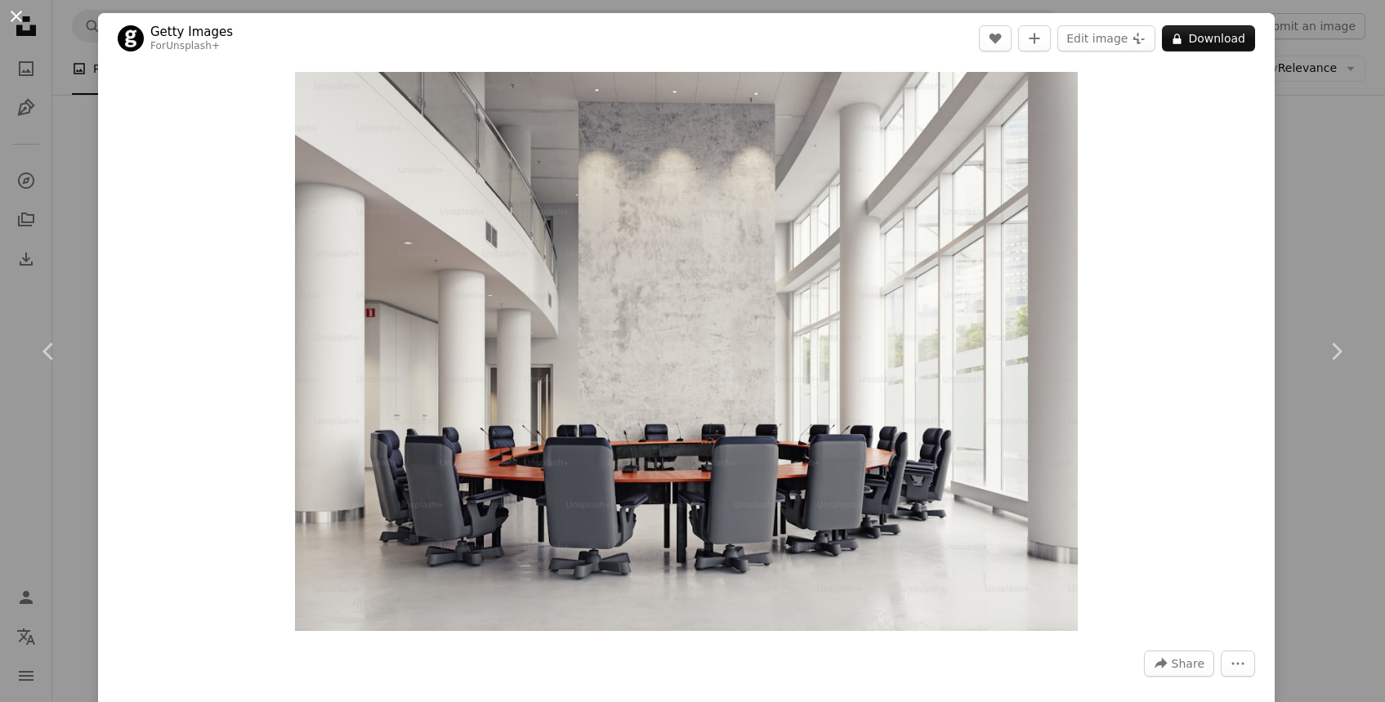
click at [18, 18] on button "An X shape" at bounding box center [17, 17] width 20 height 20
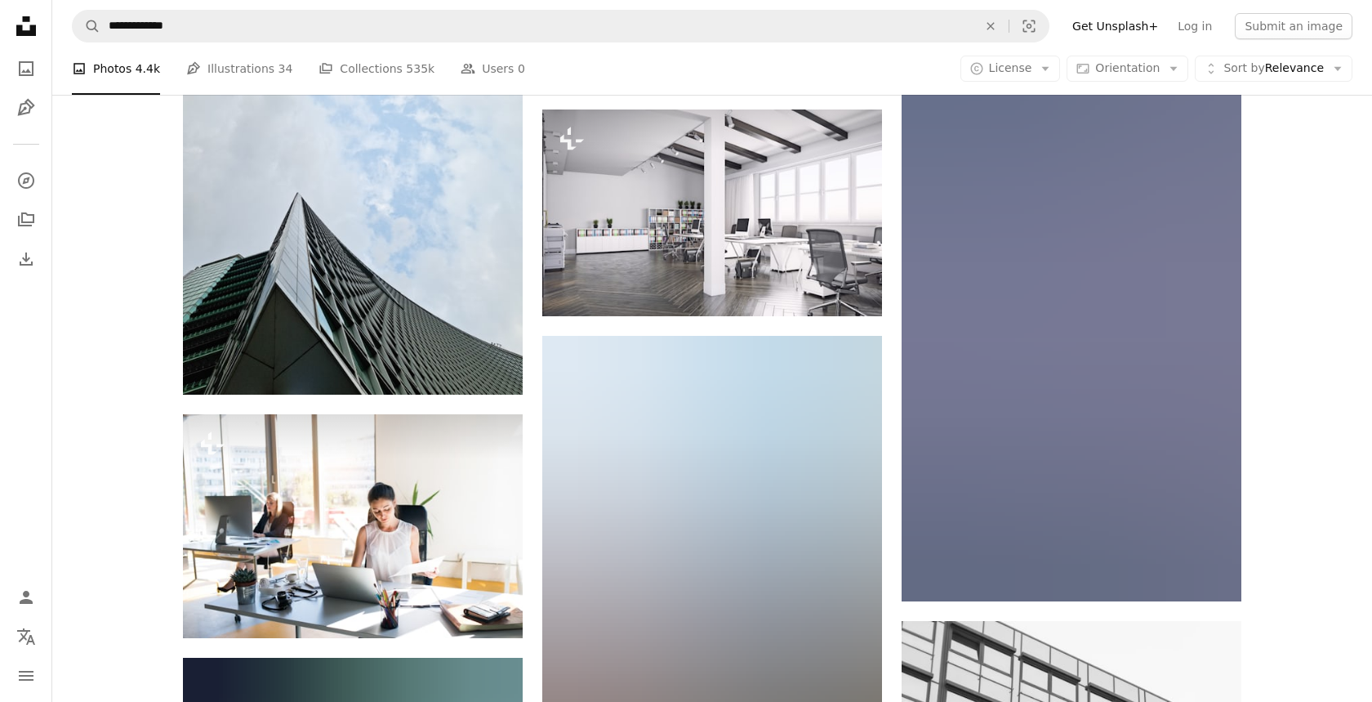
scroll to position [8735, 0]
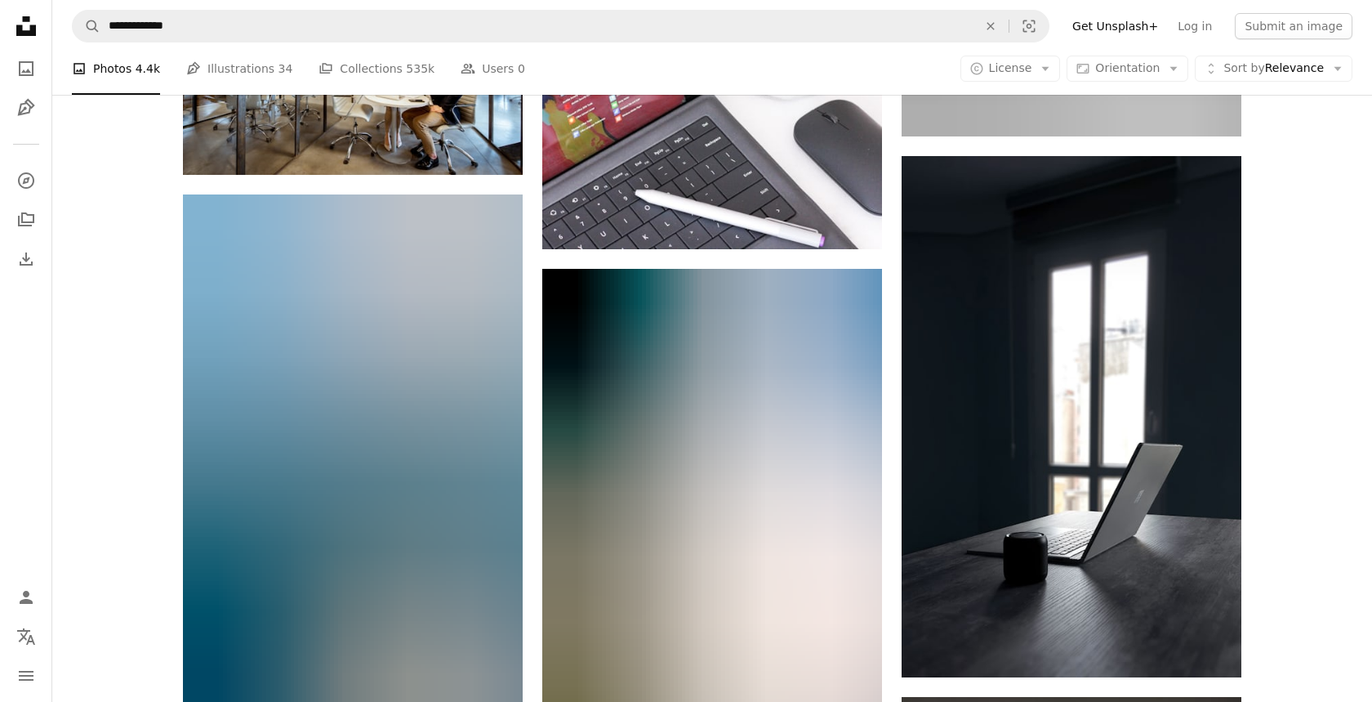
scroll to position [10253, 0]
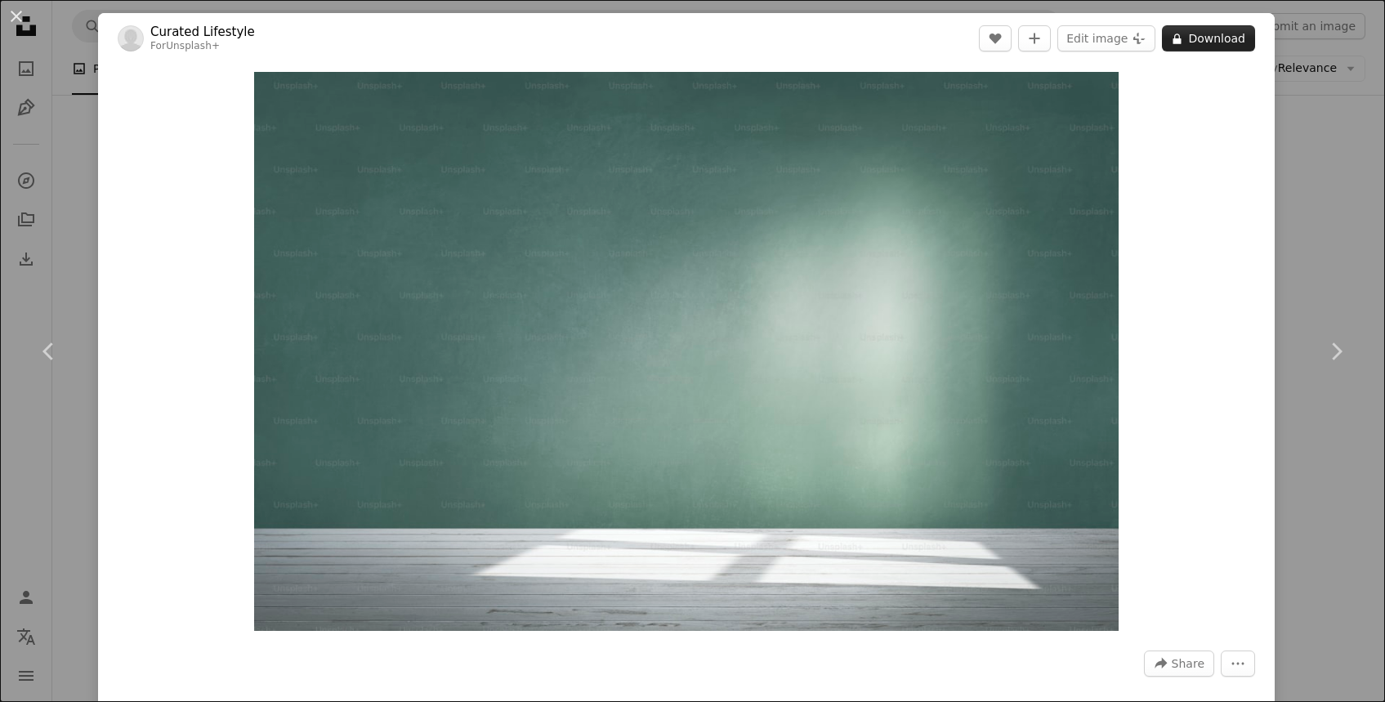
click at [1196, 42] on button "A lock Download" at bounding box center [1208, 38] width 93 height 26
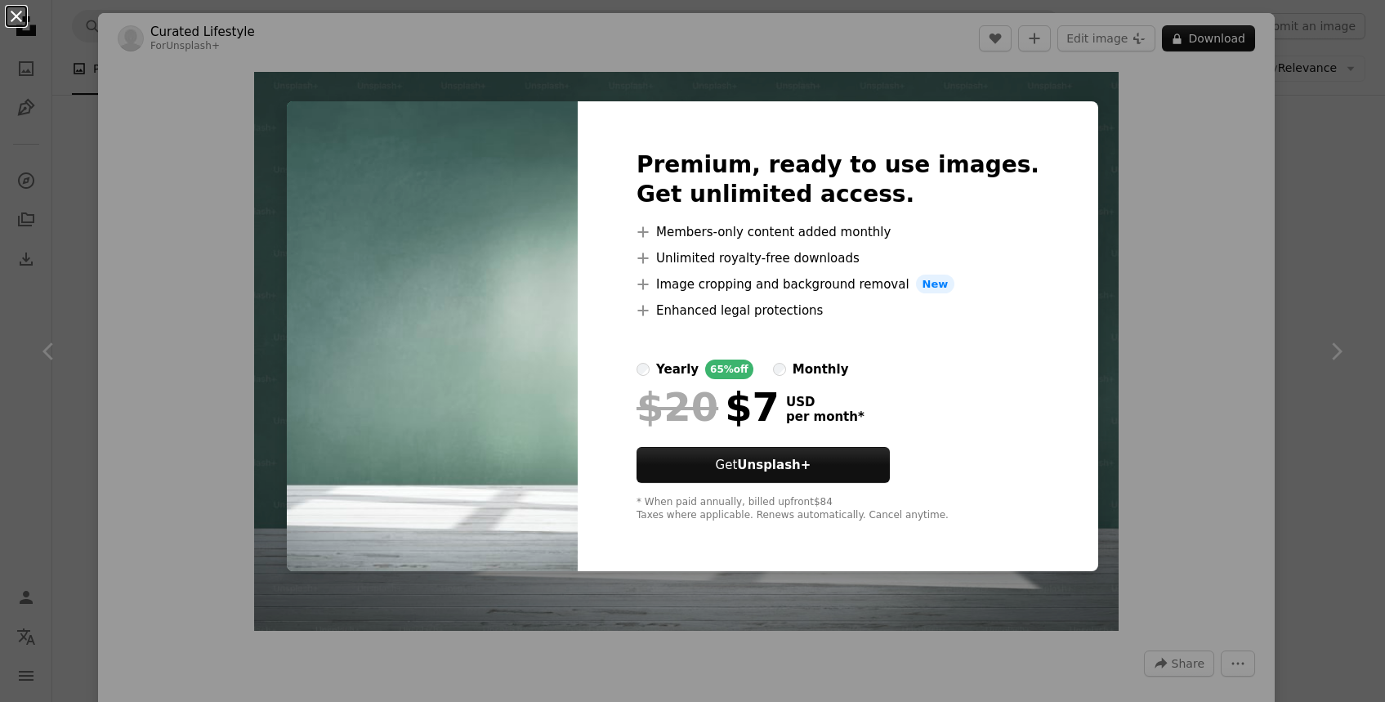
click at [17, 15] on button "An X shape" at bounding box center [17, 17] width 20 height 20
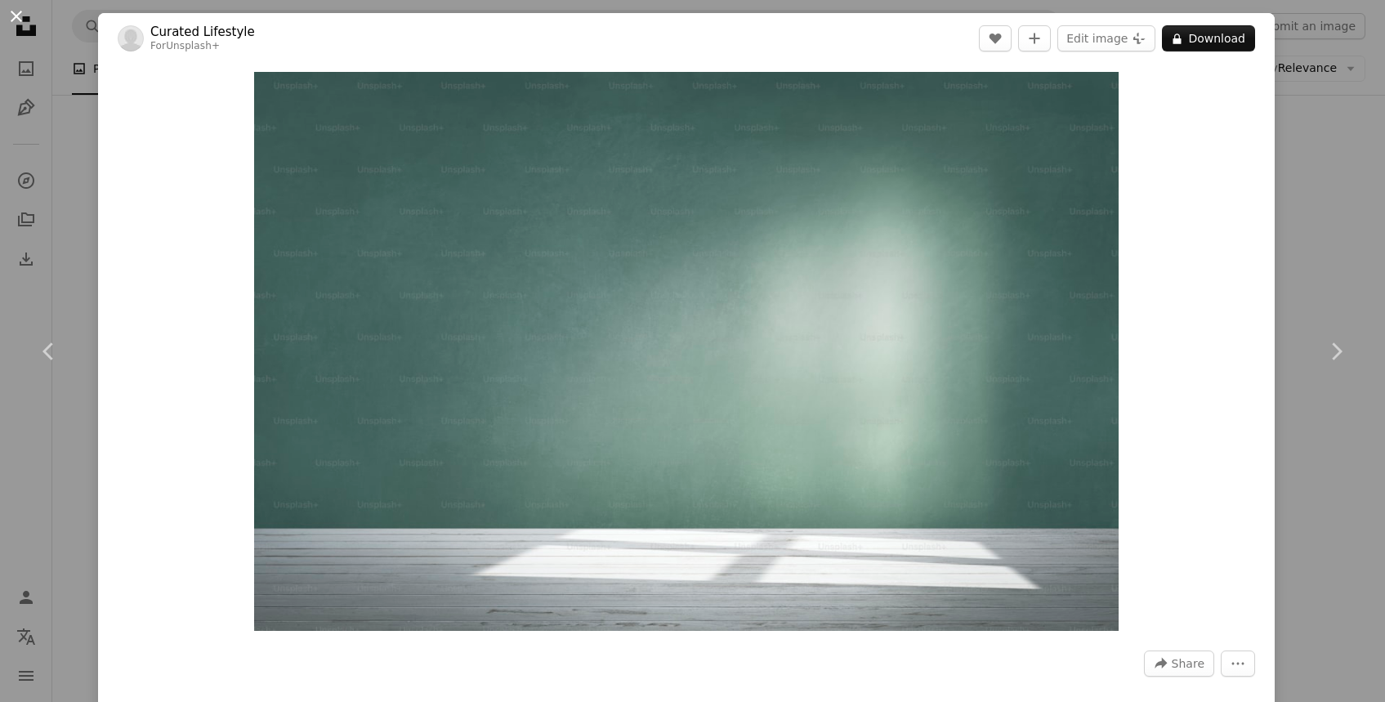
click at [21, 21] on button "An X shape" at bounding box center [17, 17] width 20 height 20
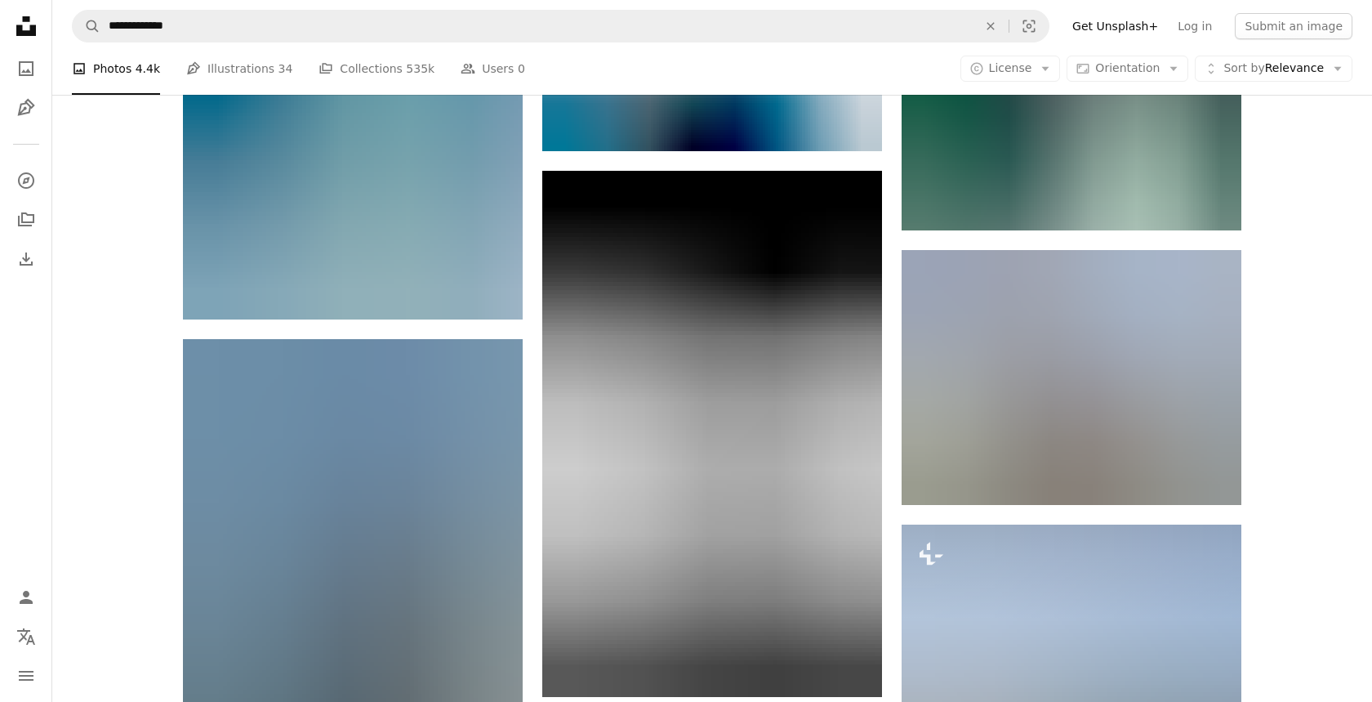
scroll to position [11657, 0]
